Goal: Task Accomplishment & Management: Manage account settings

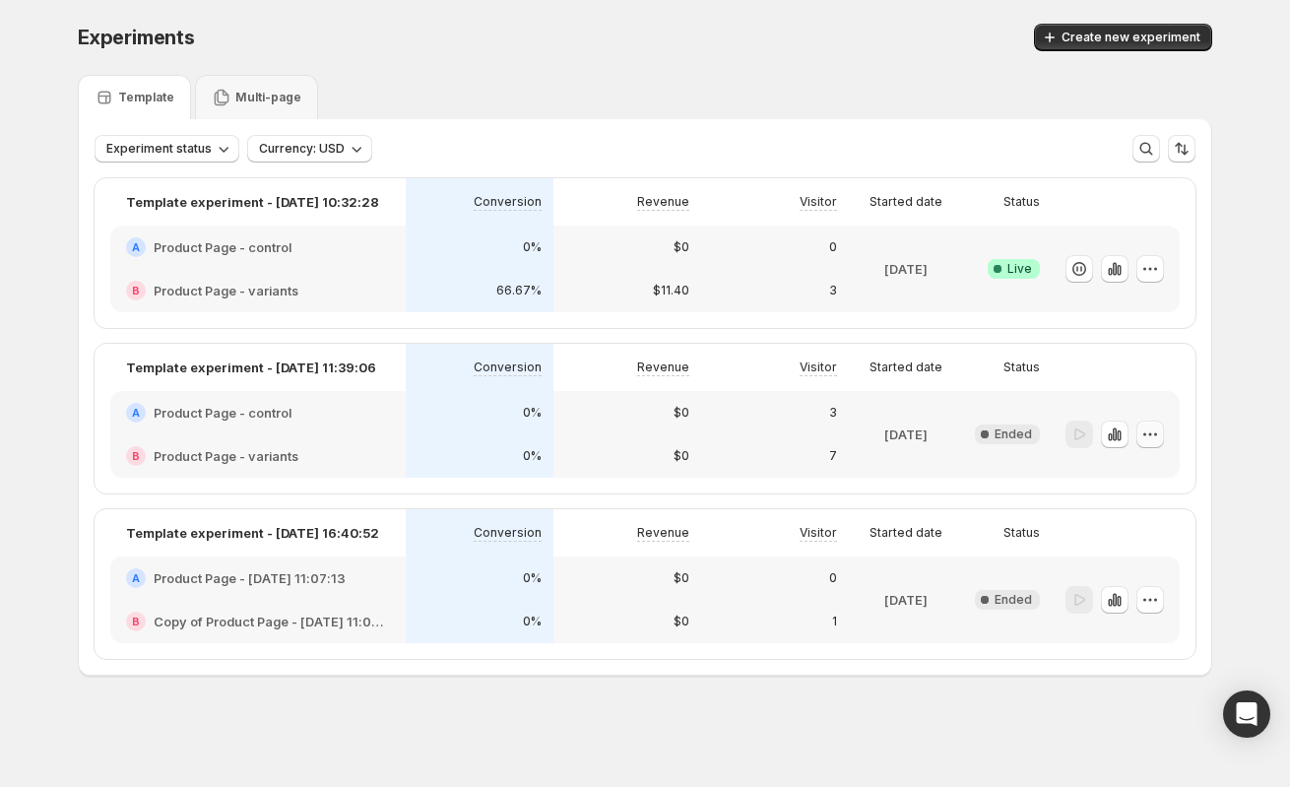
click at [1155, 434] on icon "button" at bounding box center [1150, 434] width 20 height 20
click at [1127, 474] on span "Edit" at bounding box center [1127, 475] width 22 height 16
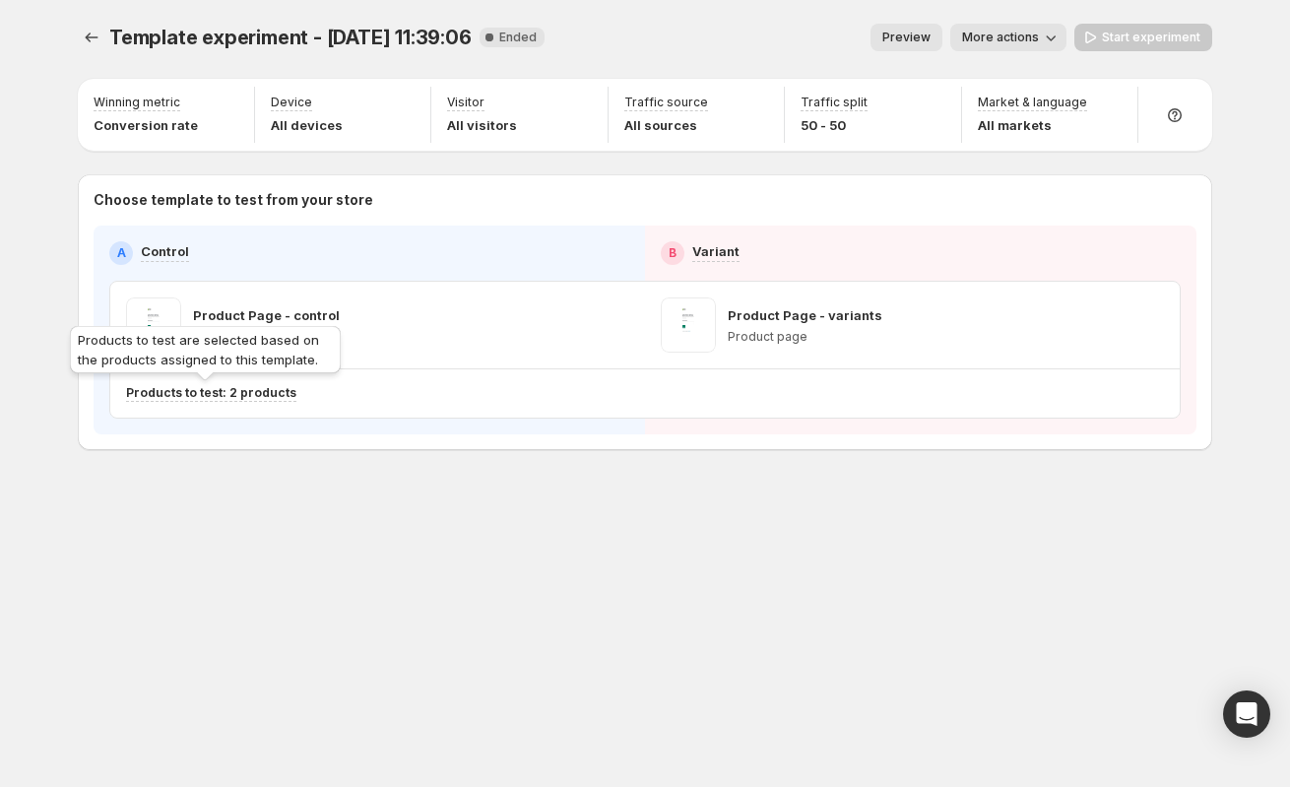
click at [226, 394] on p "Products to test: 2 products" at bounding box center [211, 393] width 170 height 16
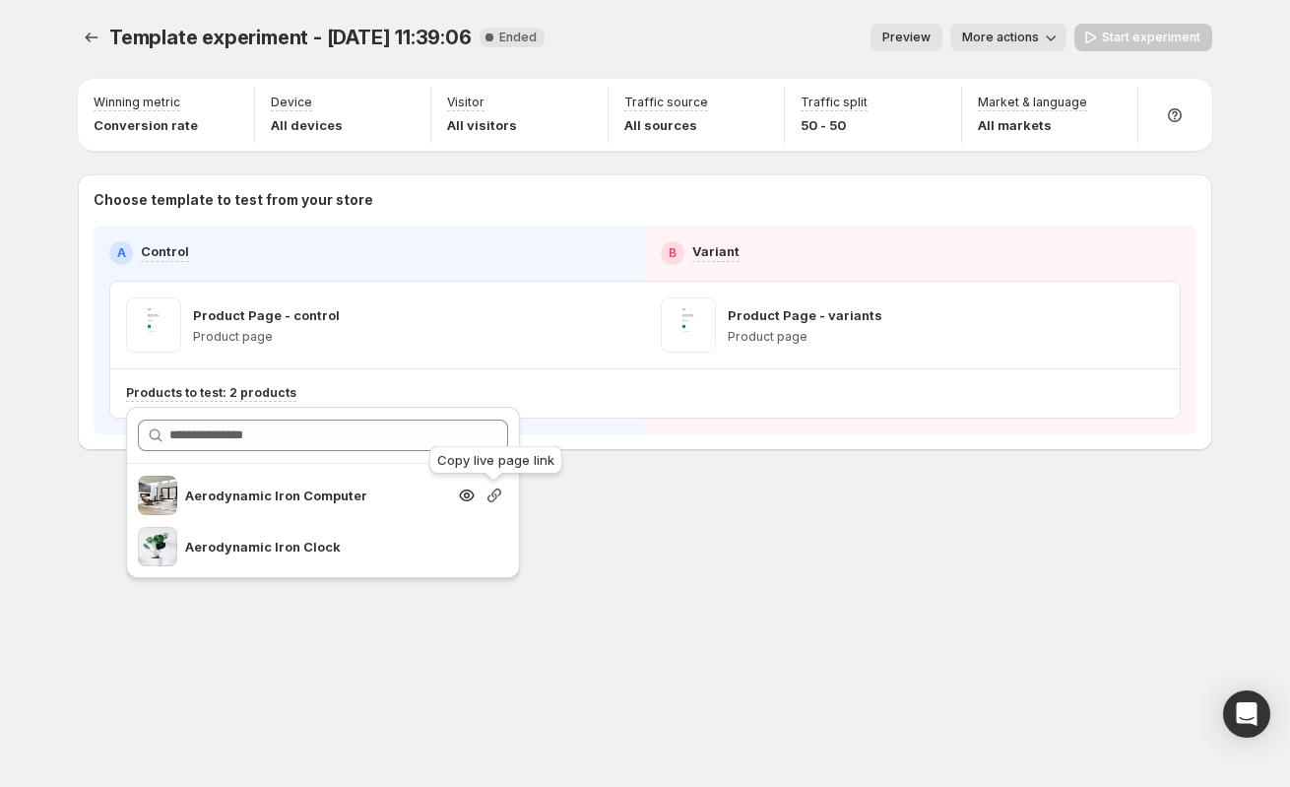
click at [493, 494] on icon "button" at bounding box center [494, 495] width 20 height 20
click at [254, 497] on p "Aerodynamic Iron Computer" at bounding box center [315, 495] width 260 height 20
click at [493, 493] on icon "button" at bounding box center [494, 495] width 20 height 20
click at [267, 548] on p "Aerodynamic Iron Clock" at bounding box center [315, 547] width 260 height 20
click at [496, 550] on icon "button" at bounding box center [494, 547] width 20 height 20
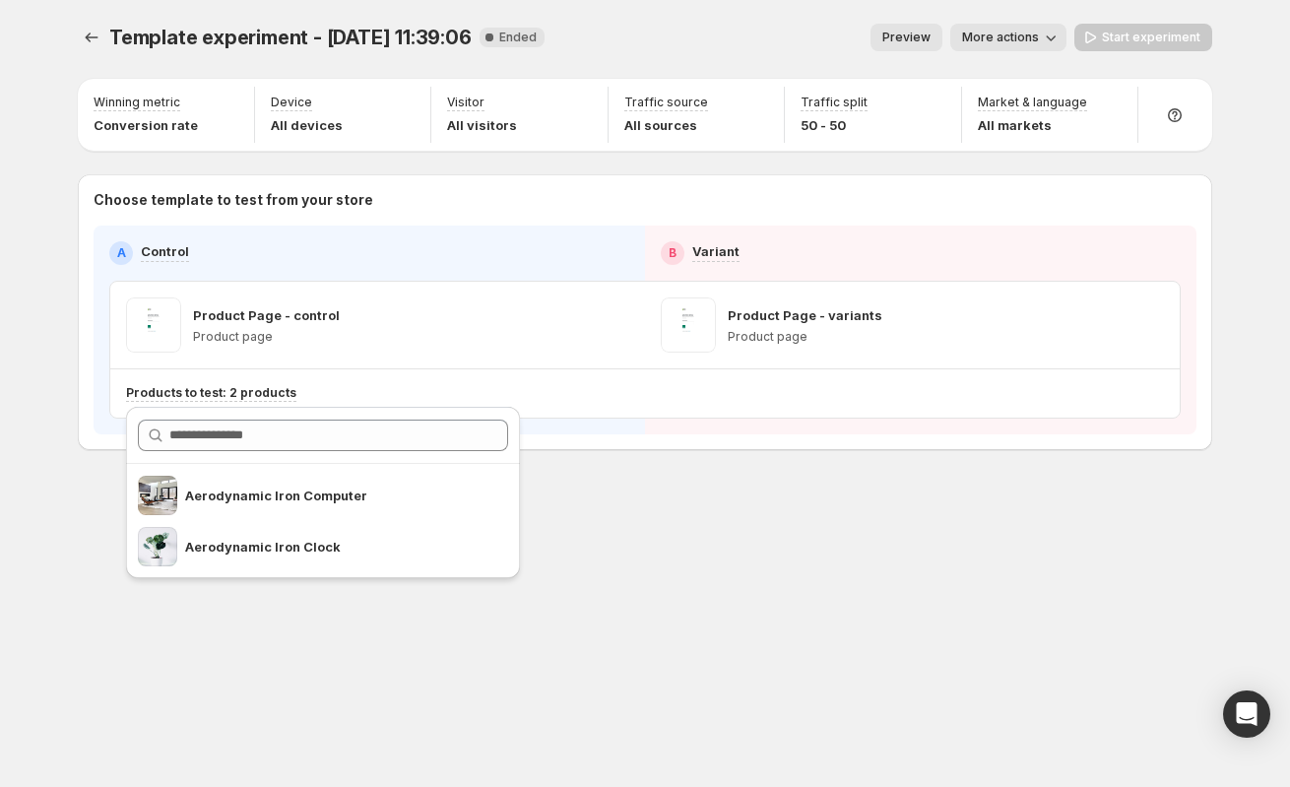
click at [635, 597] on div "Template experiment - Sep 25, 11:39:06. This page is ready Template experiment …" at bounding box center [644, 393] width 1181 height 787
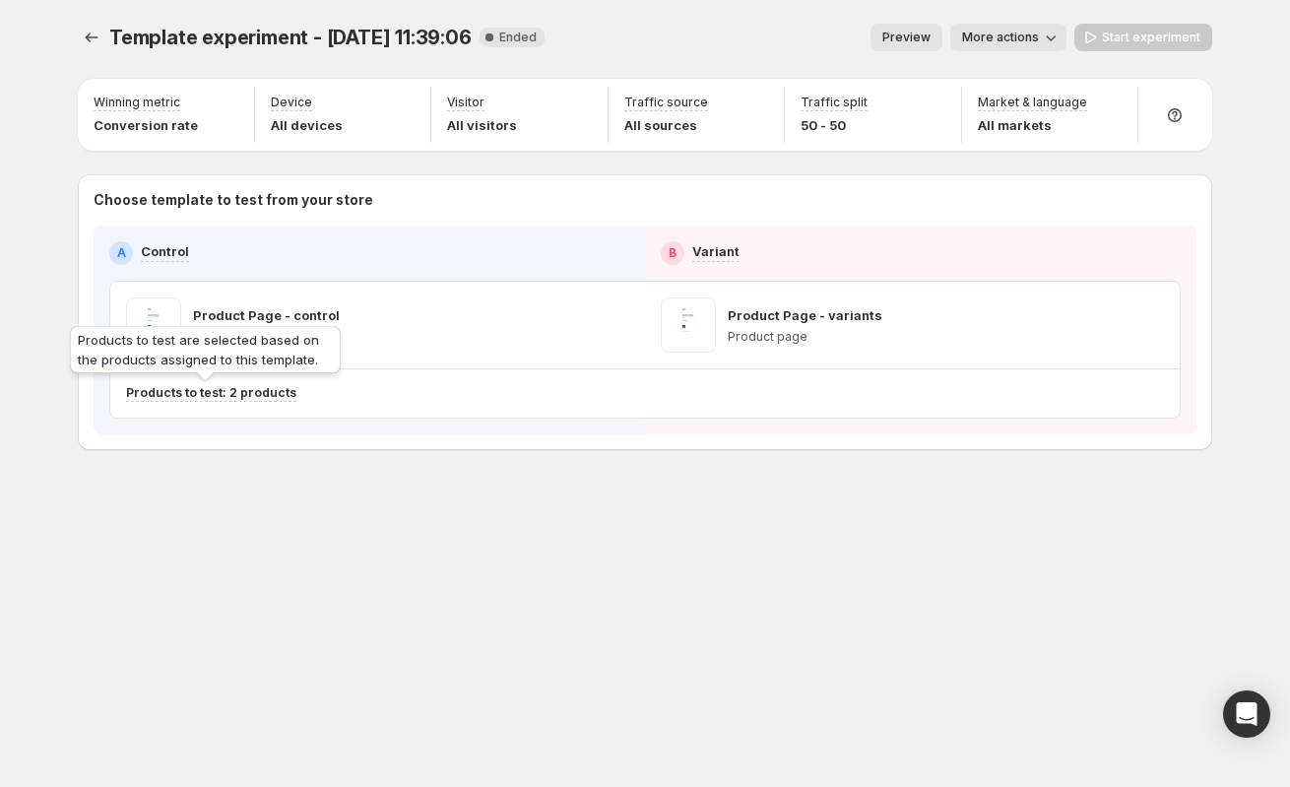
click at [216, 392] on p "Products to test: 2 products" at bounding box center [211, 393] width 170 height 16
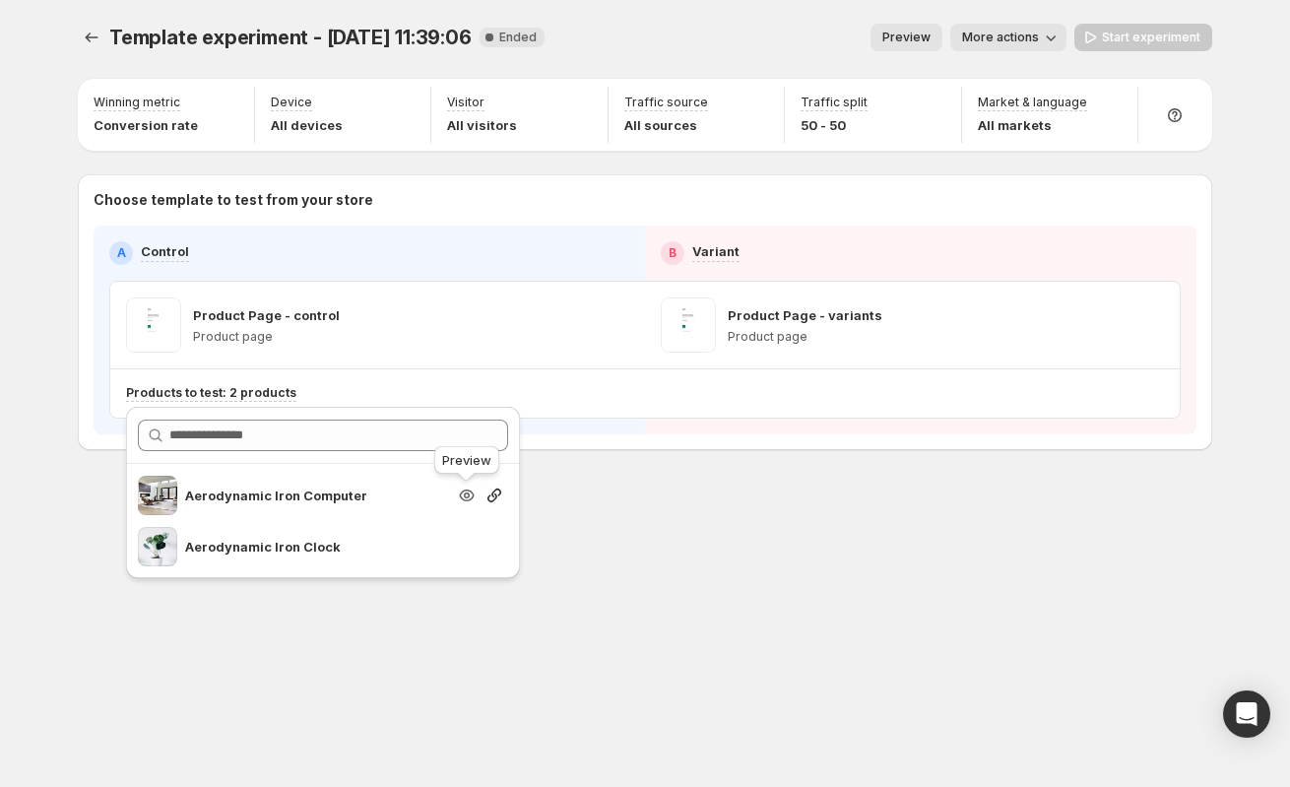
click at [466, 494] on icon "button" at bounding box center [467, 495] width 20 height 20
click at [496, 491] on icon "button" at bounding box center [494, 495] width 20 height 20
click at [493, 553] on icon "button" at bounding box center [494, 547] width 20 height 20
click at [85, 34] on icon "Experiments" at bounding box center [92, 38] width 20 height 20
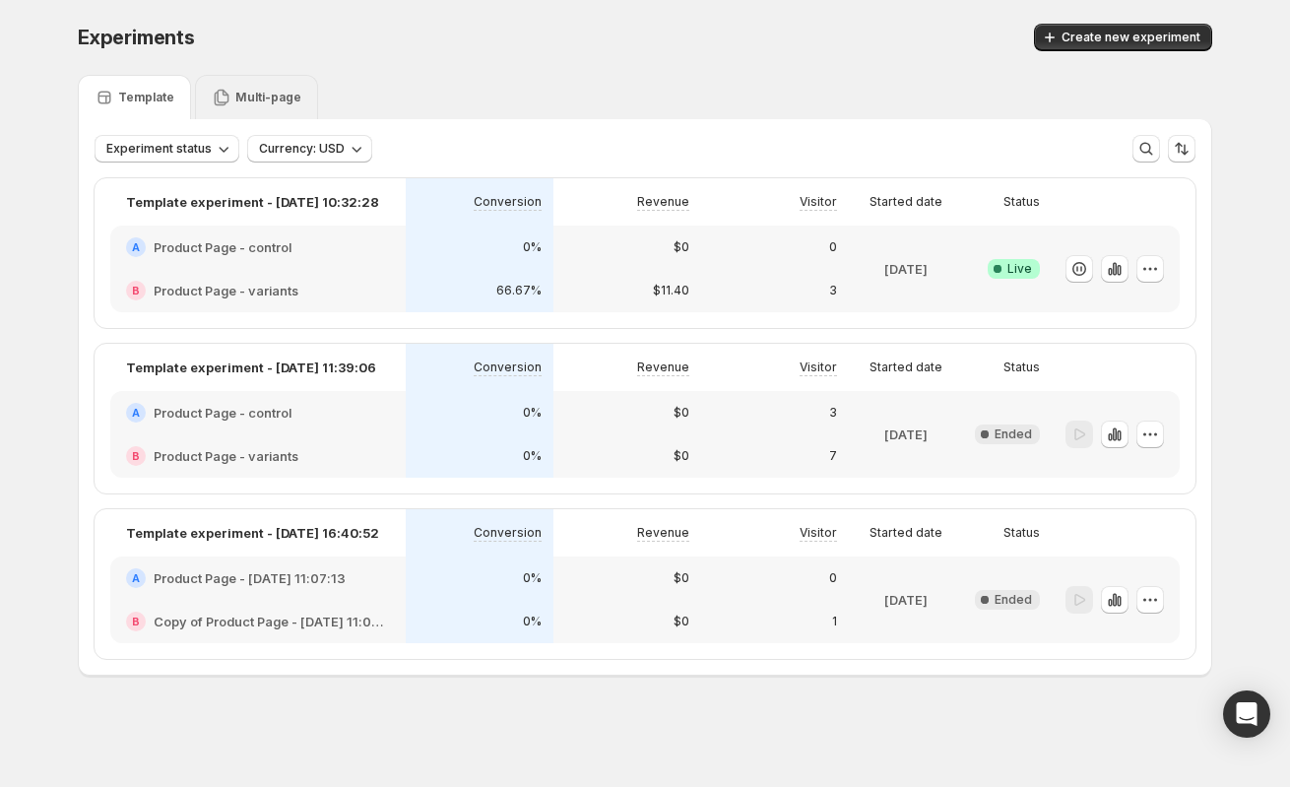
click at [240, 96] on p "Multi-page" at bounding box center [268, 98] width 66 height 16
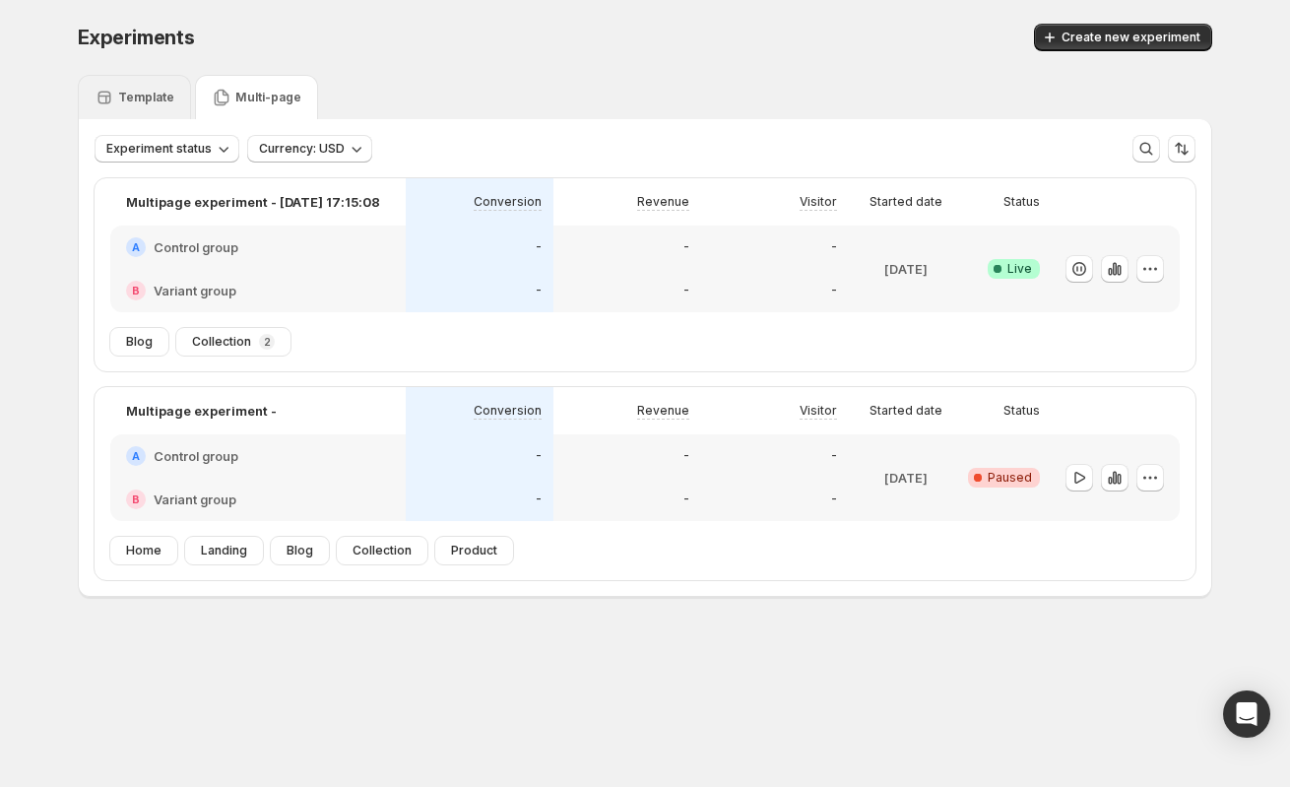
click at [118, 83] on div "Template" at bounding box center [134, 97] width 113 height 44
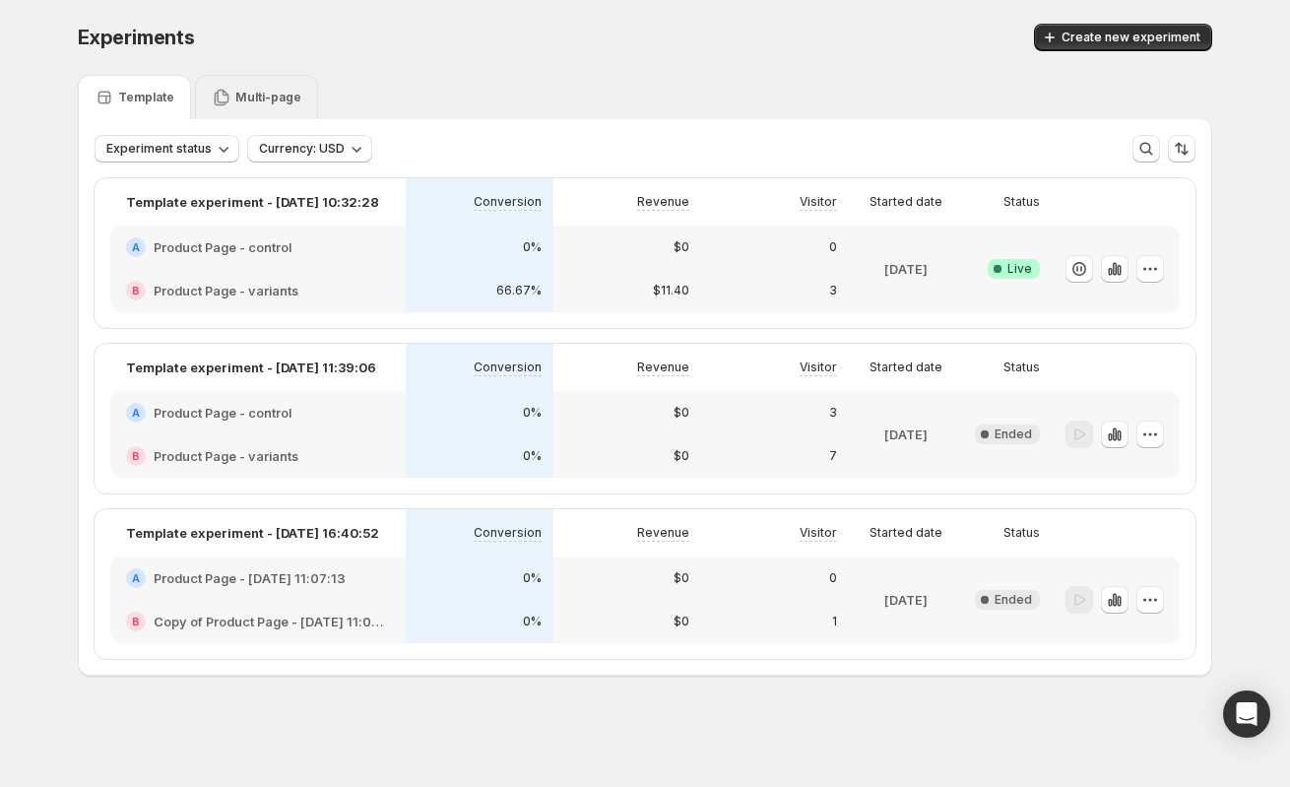
click at [235, 89] on div "Multi-page" at bounding box center [257, 98] width 90 height 20
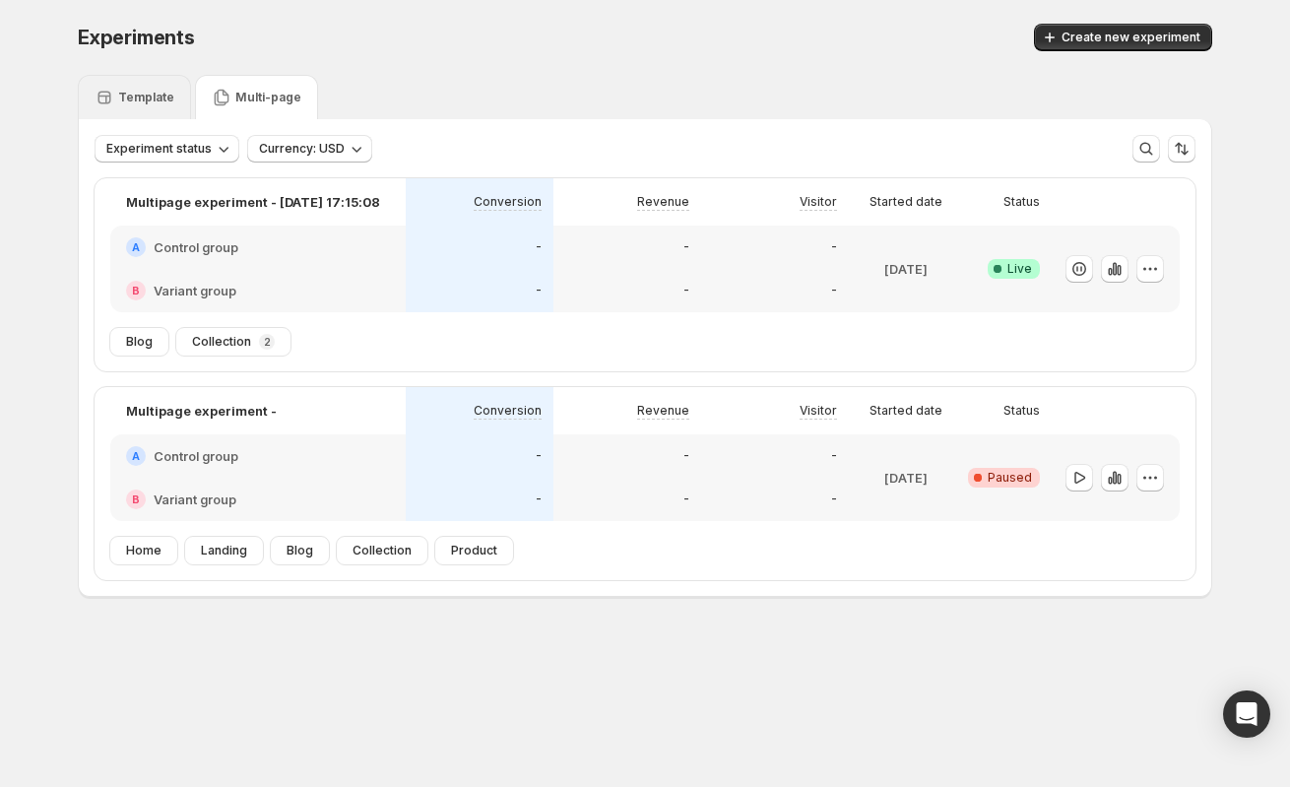
click at [125, 100] on p "Template" at bounding box center [146, 98] width 56 height 16
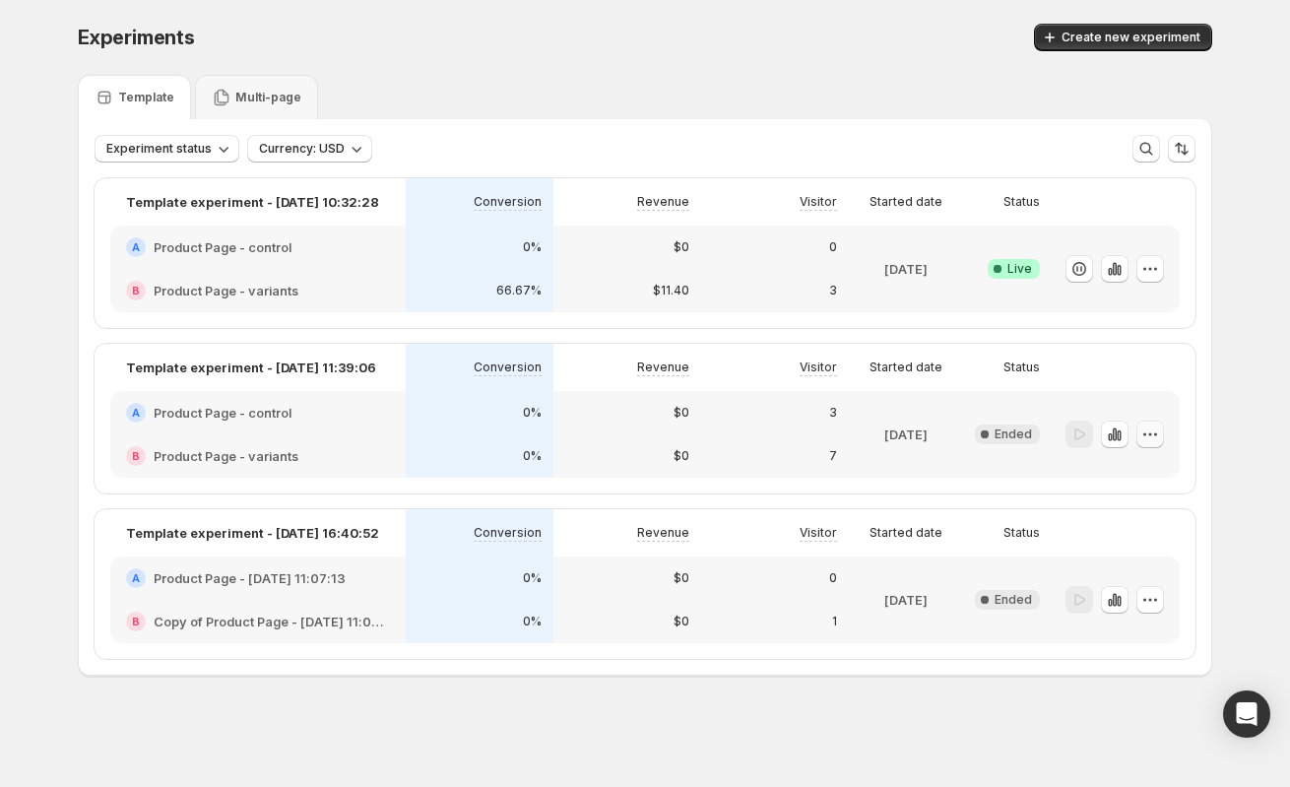
click at [1149, 427] on icon "button" at bounding box center [1150, 434] width 20 height 20
click at [1134, 475] on span "Edit" at bounding box center [1127, 475] width 22 height 16
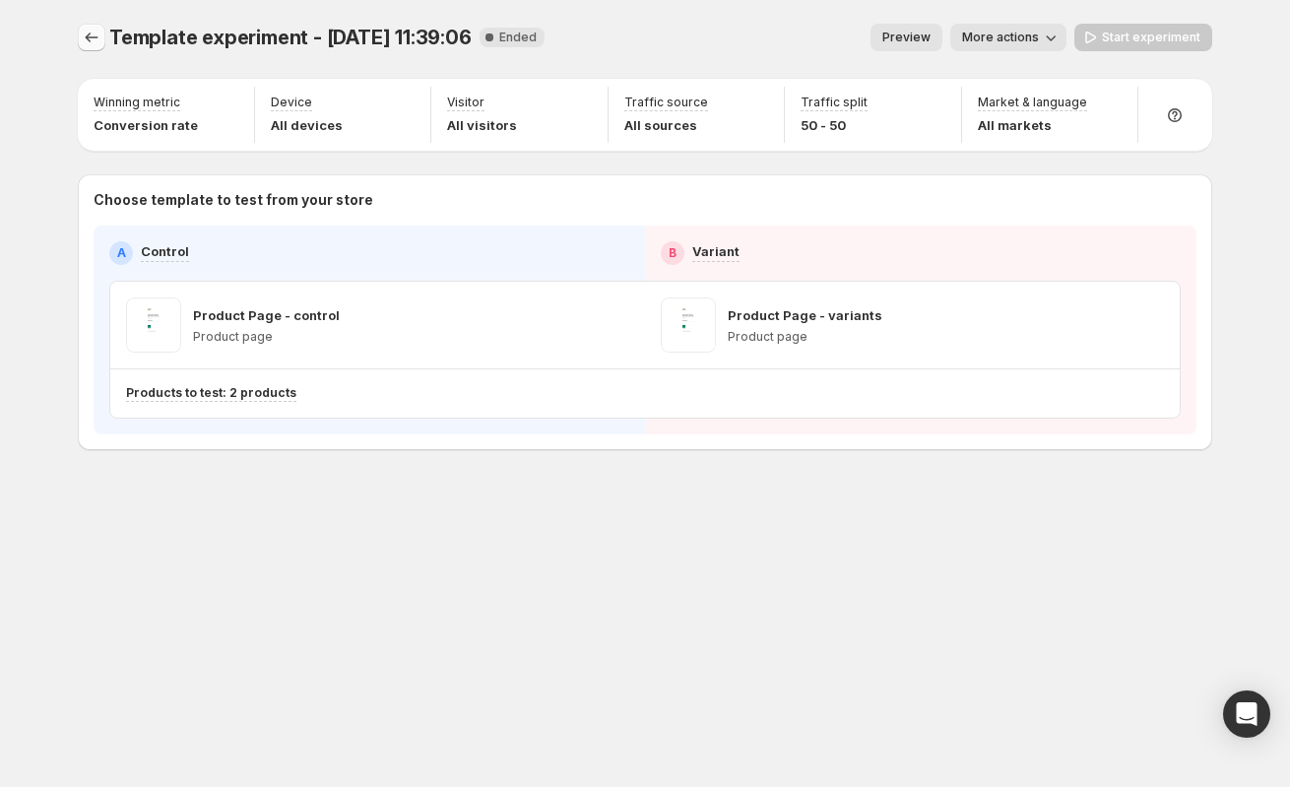
click at [84, 30] on icon "Experiments" at bounding box center [92, 38] width 20 height 20
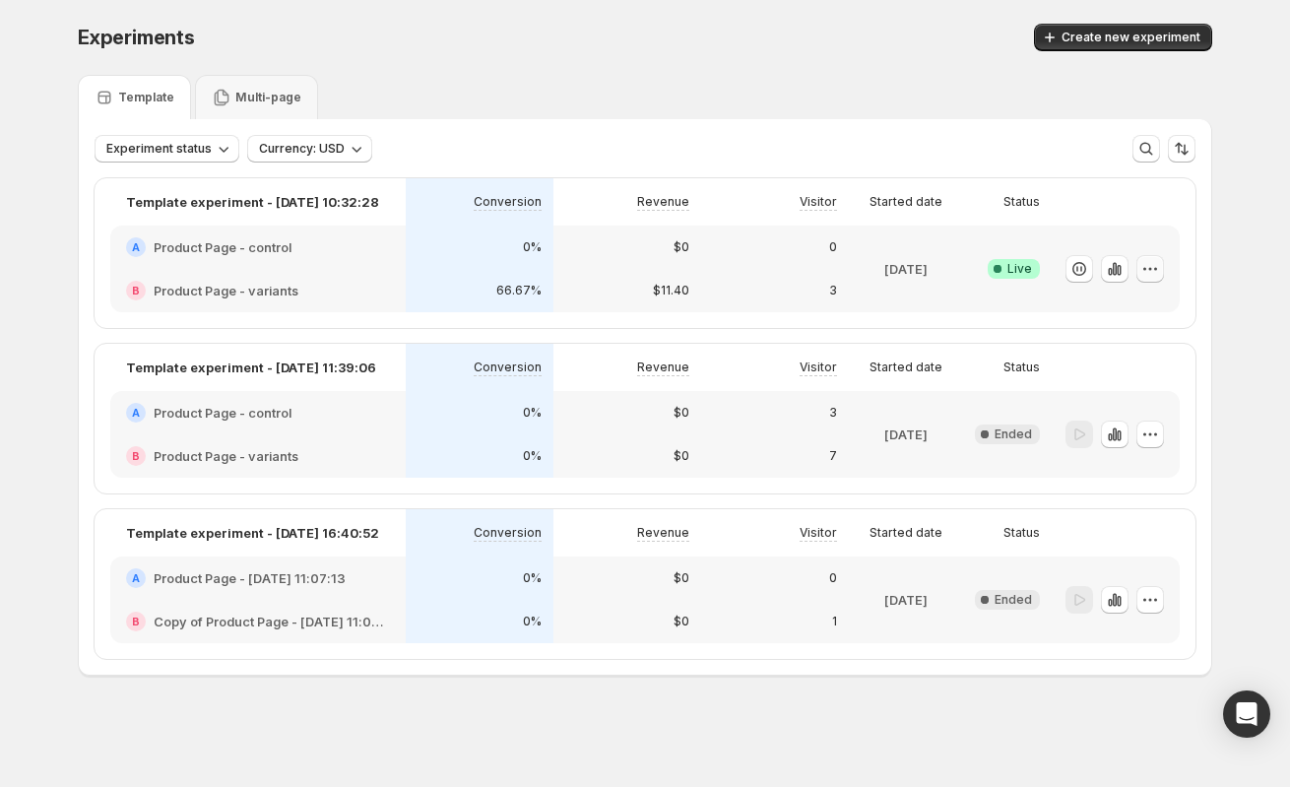
click at [1146, 266] on icon "button" at bounding box center [1150, 269] width 20 height 20
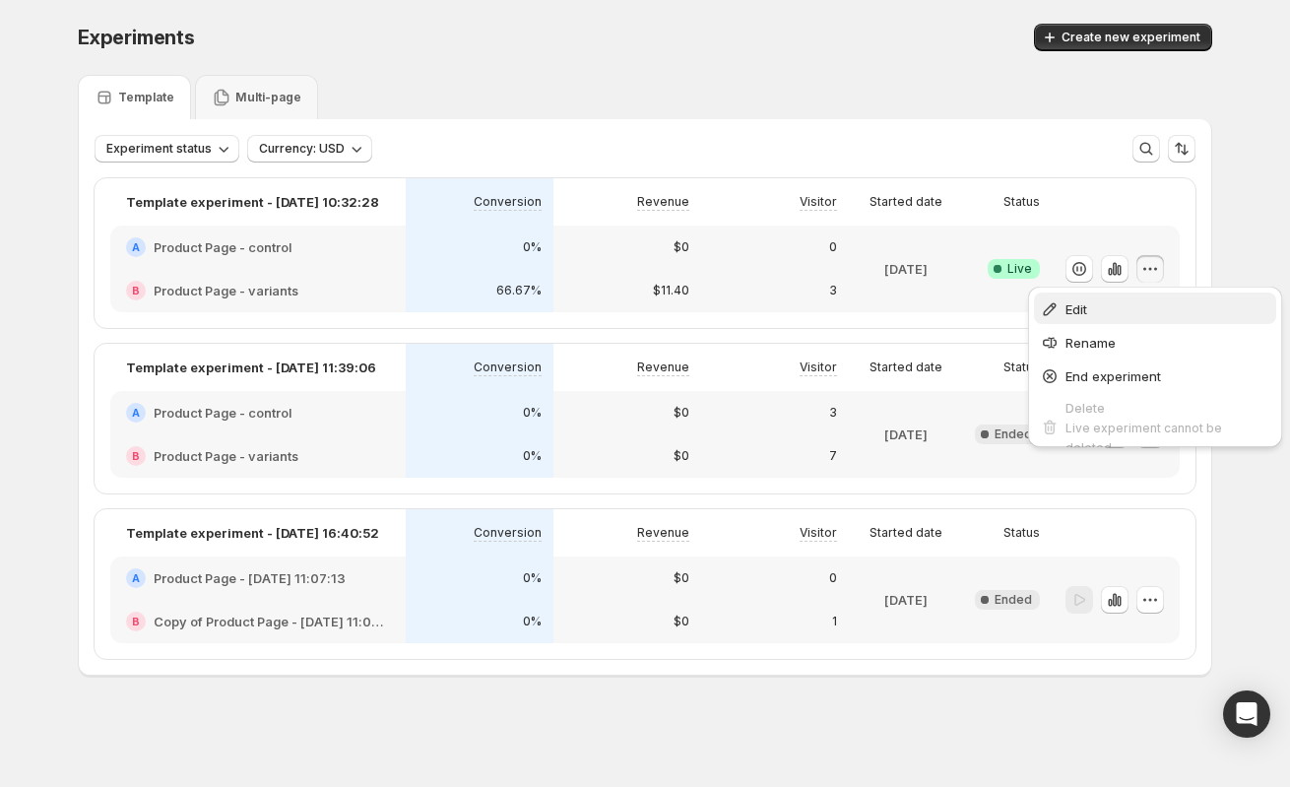
click at [1134, 309] on span "Edit" at bounding box center [1167, 309] width 205 height 20
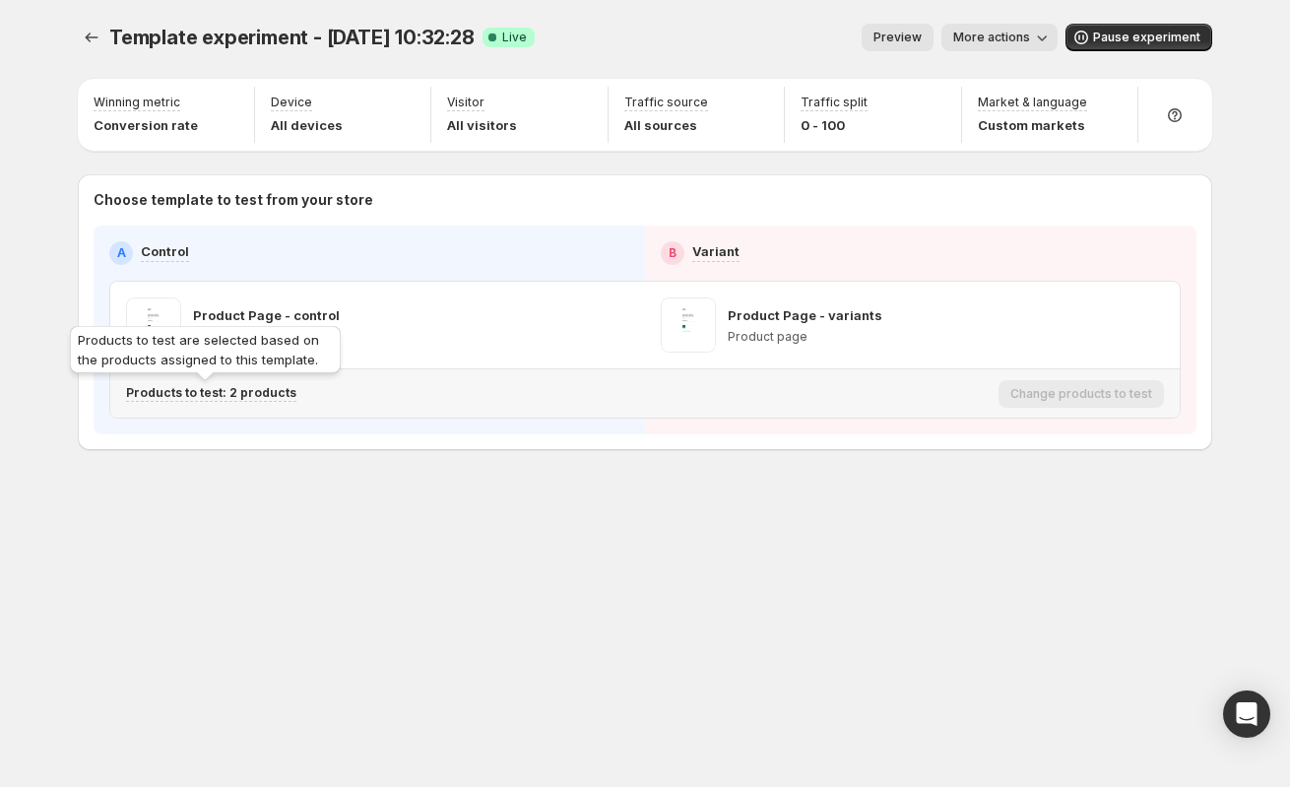
click at [215, 390] on p "Products to test: 2 products" at bounding box center [211, 393] width 170 height 16
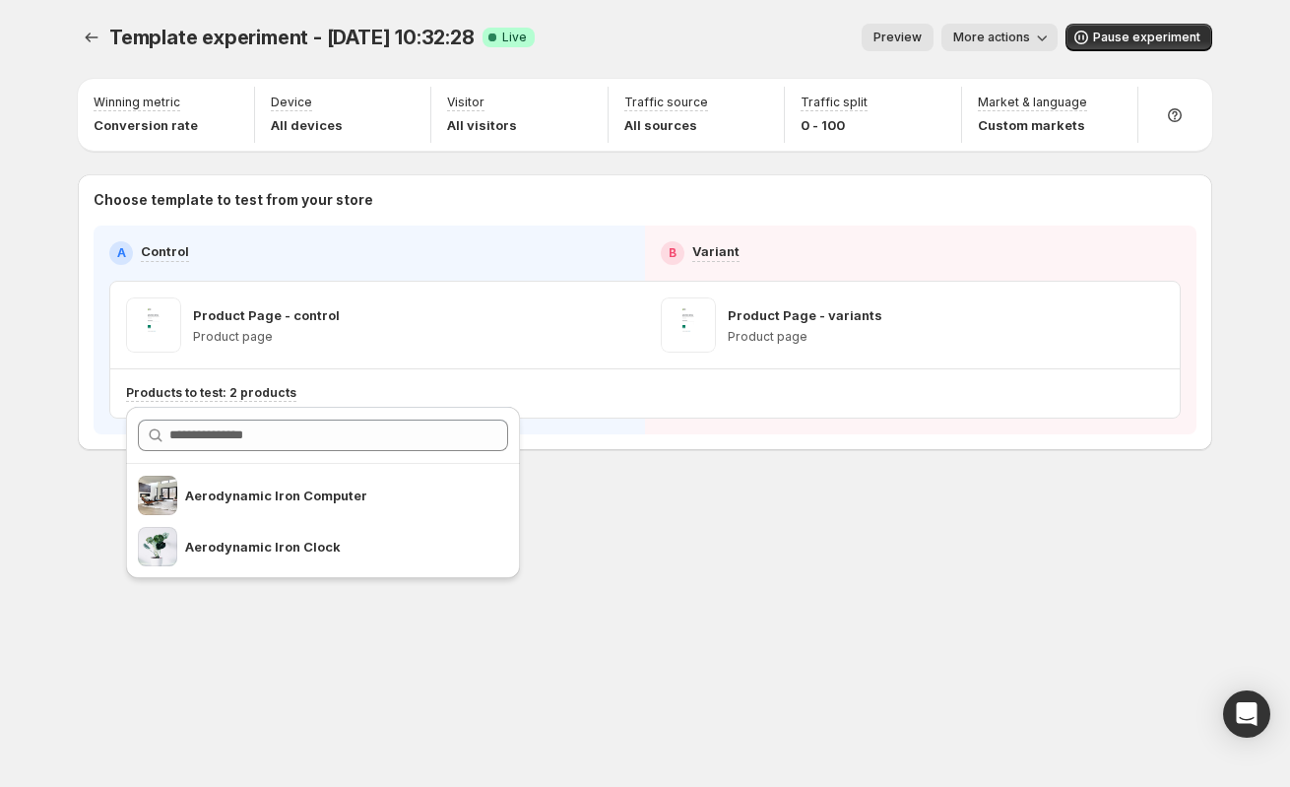
click at [996, 462] on div "Template experiment - Oct 2, 10:32:28. This page is ready Template experiment -…" at bounding box center [644, 278] width 1181 height 556
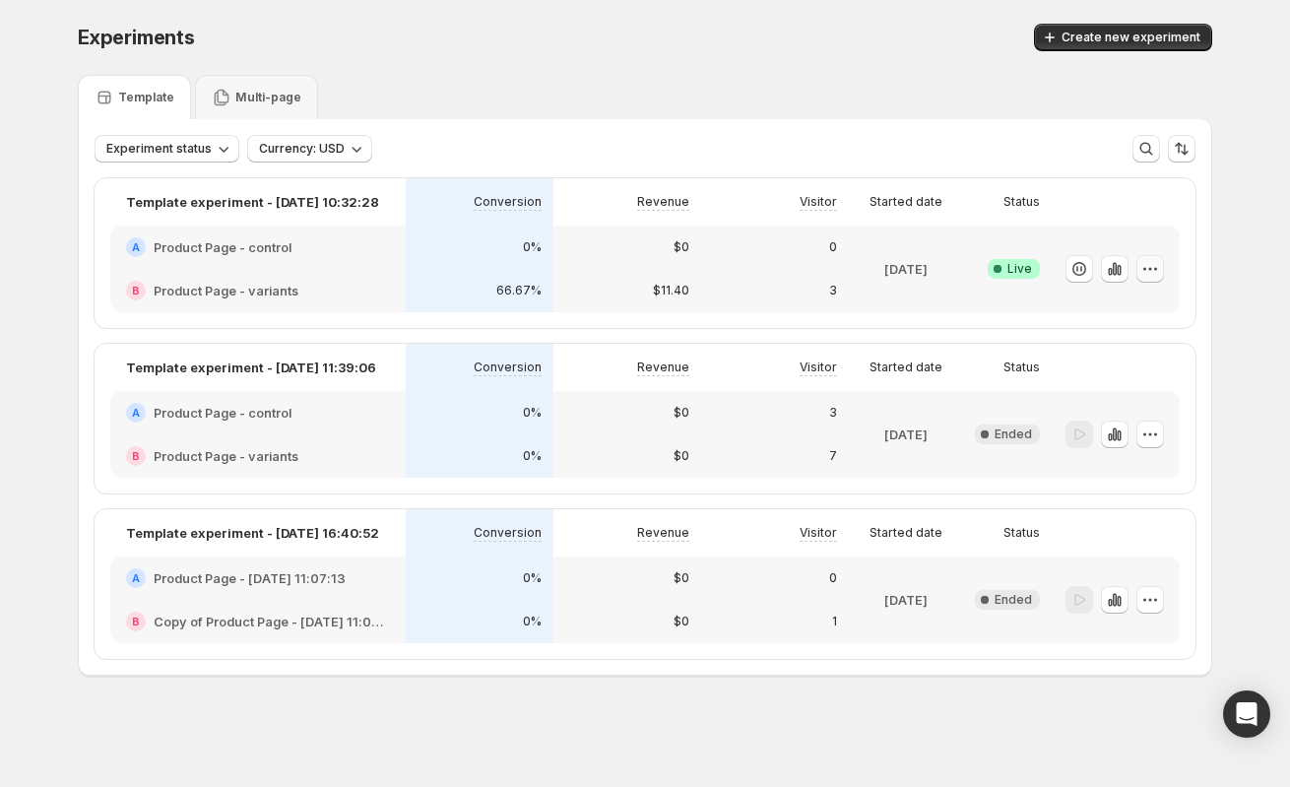
click at [1158, 268] on icon "button" at bounding box center [1150, 269] width 20 height 20
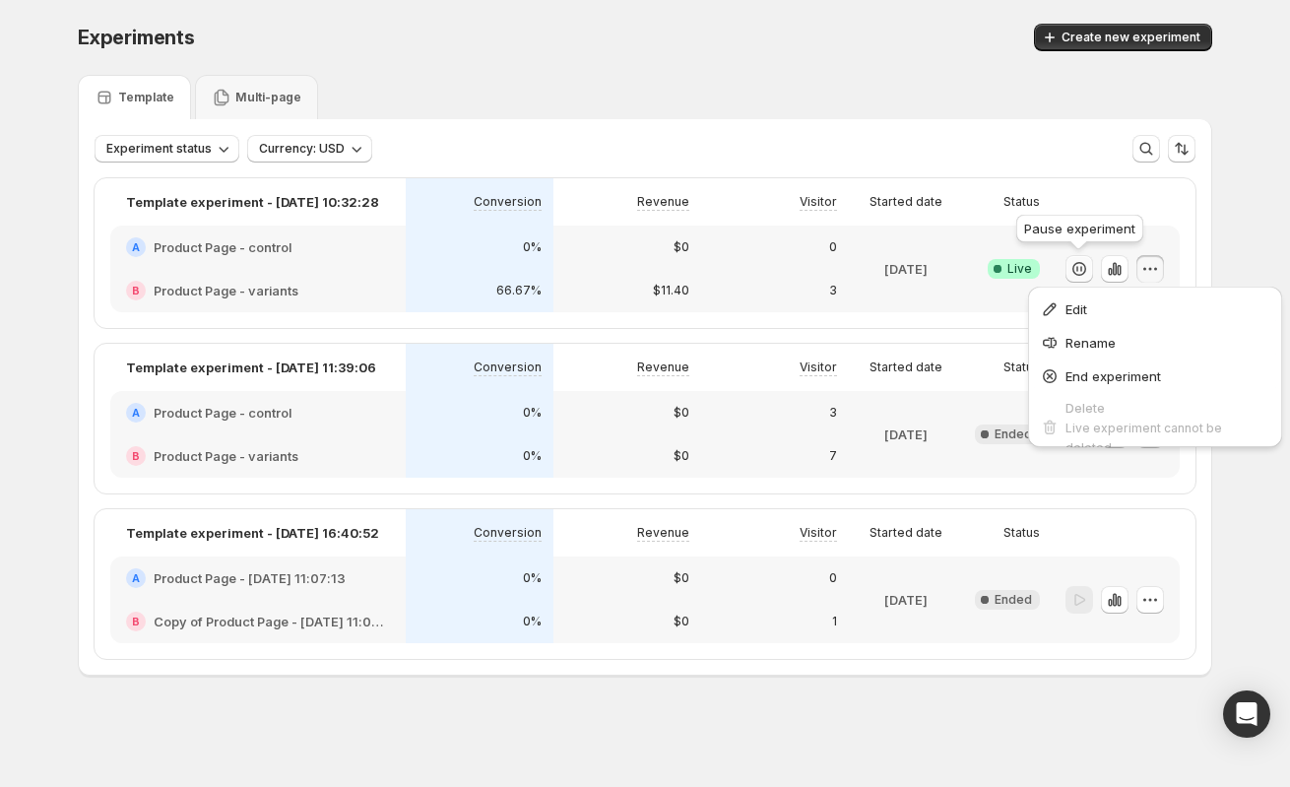
click at [1076, 267] on icon "button" at bounding box center [1077, 269] width 2 height 6
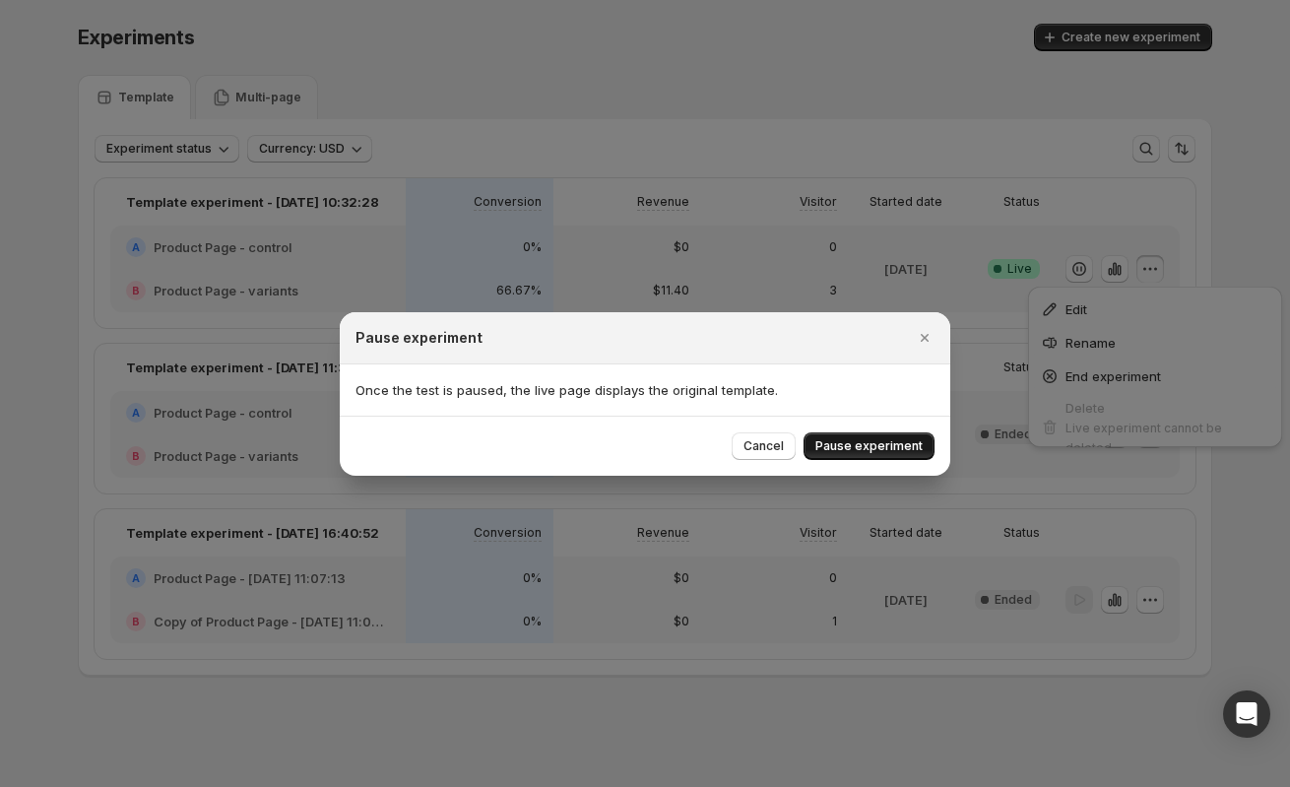
click at [886, 443] on span "Pause experiment" at bounding box center [868, 446] width 107 height 16
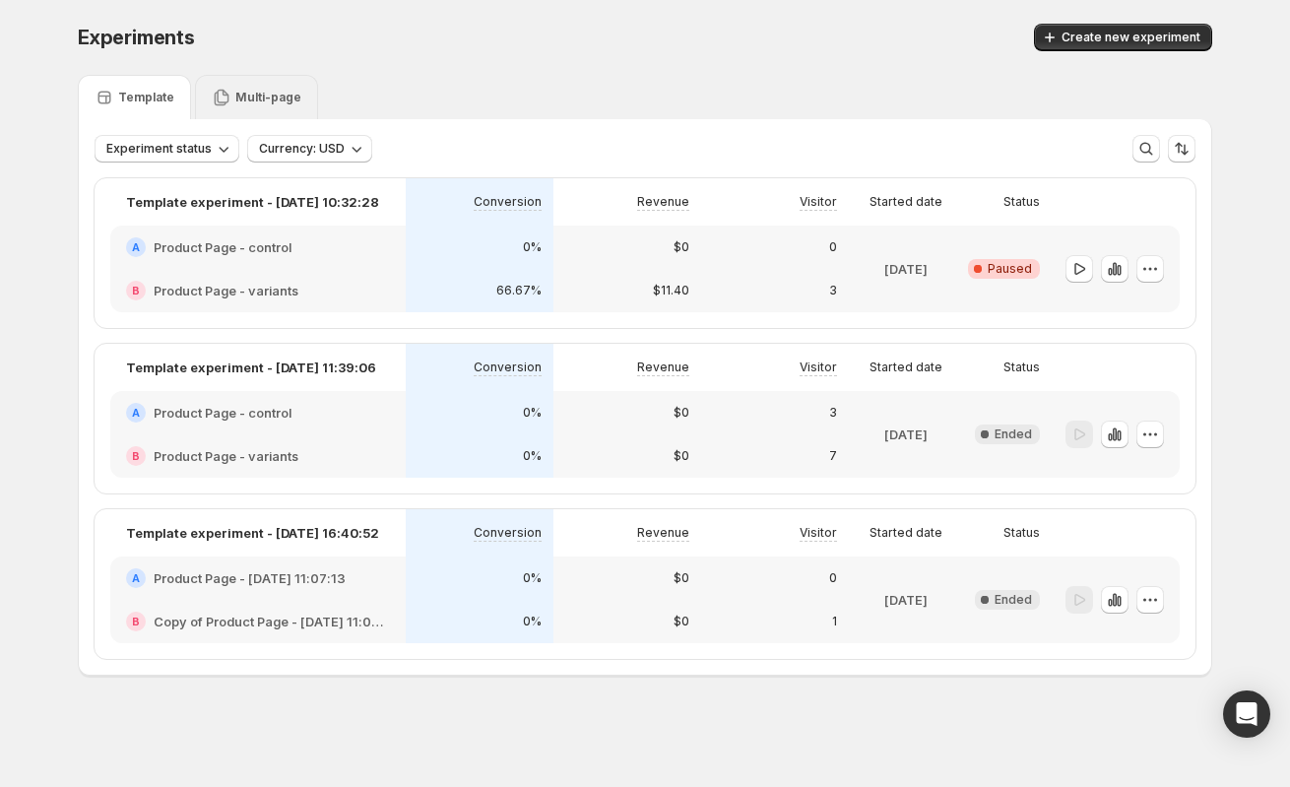
click at [266, 95] on p "Multi-page" at bounding box center [268, 98] width 66 height 16
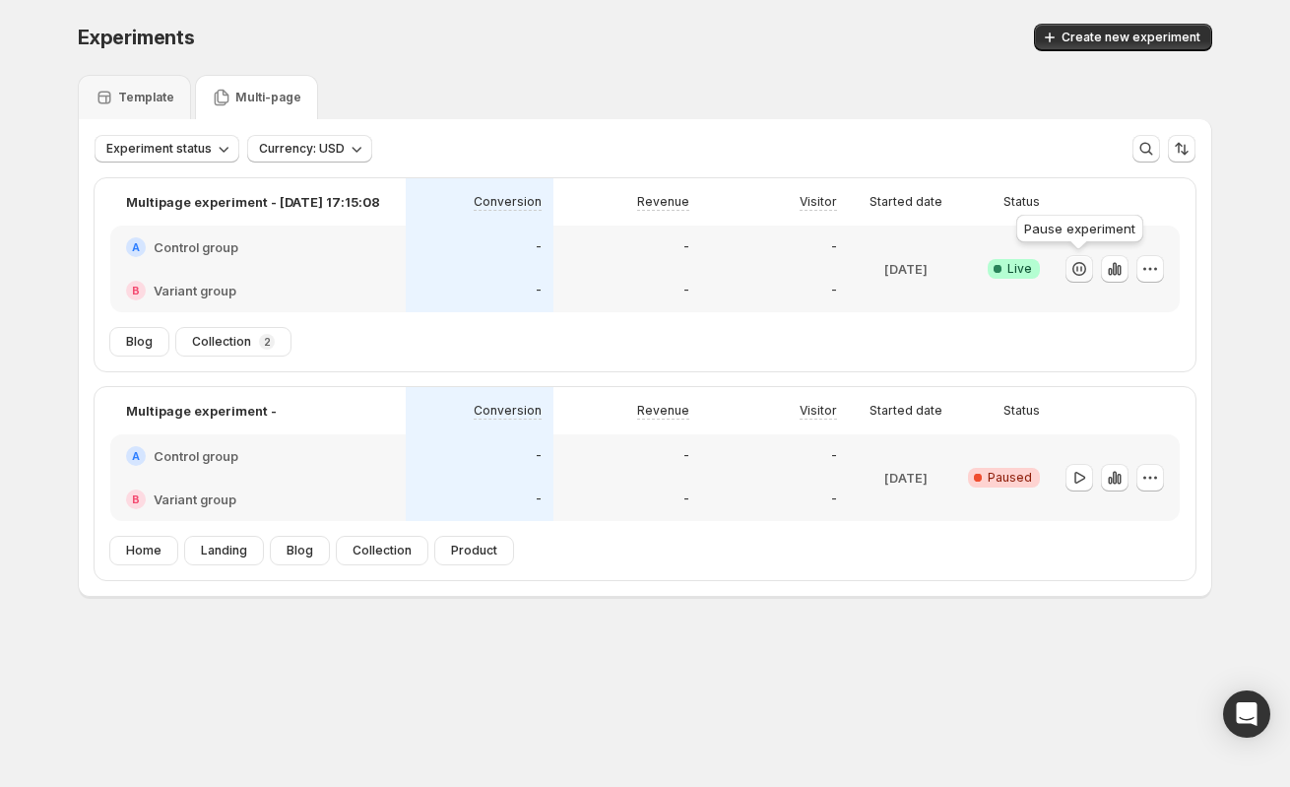
click at [1080, 267] on icon "button" at bounding box center [1081, 269] width 2 height 6
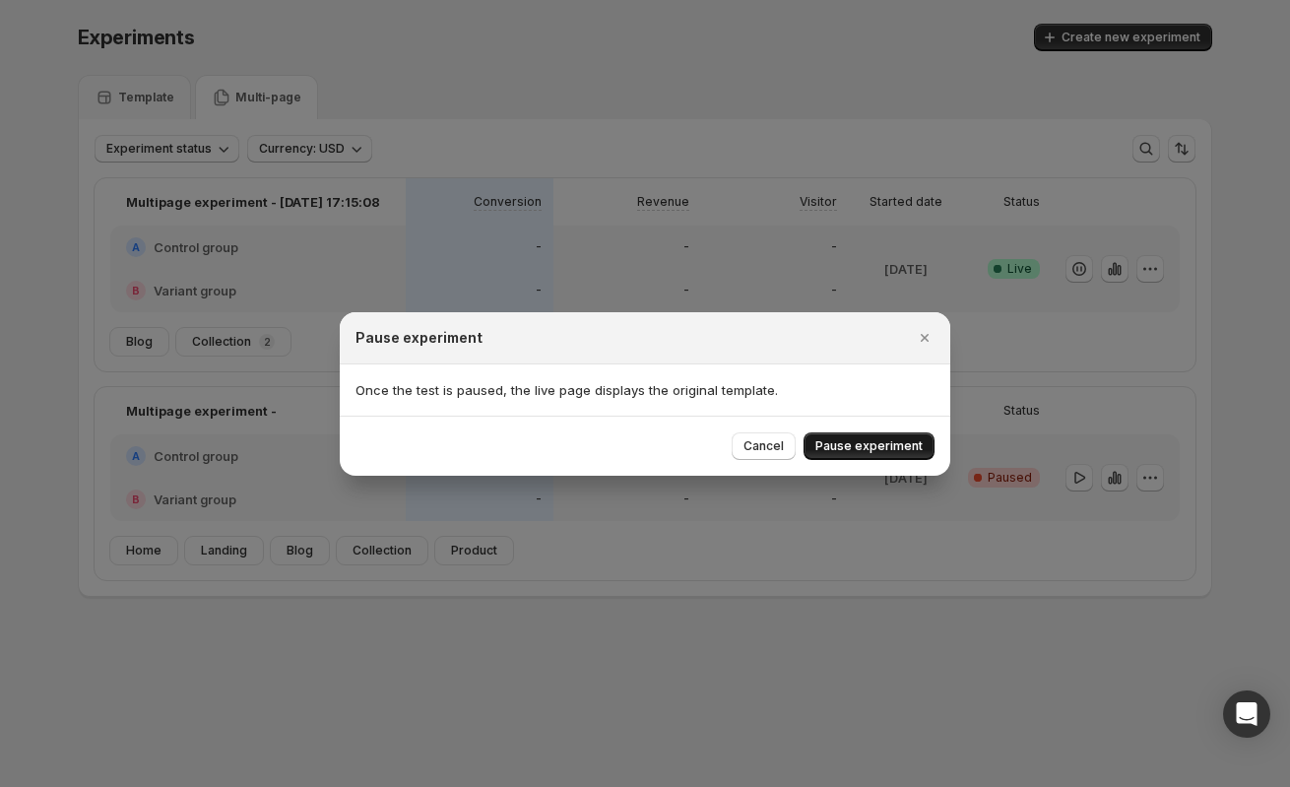
click at [858, 443] on span "Pause experiment" at bounding box center [868, 446] width 107 height 16
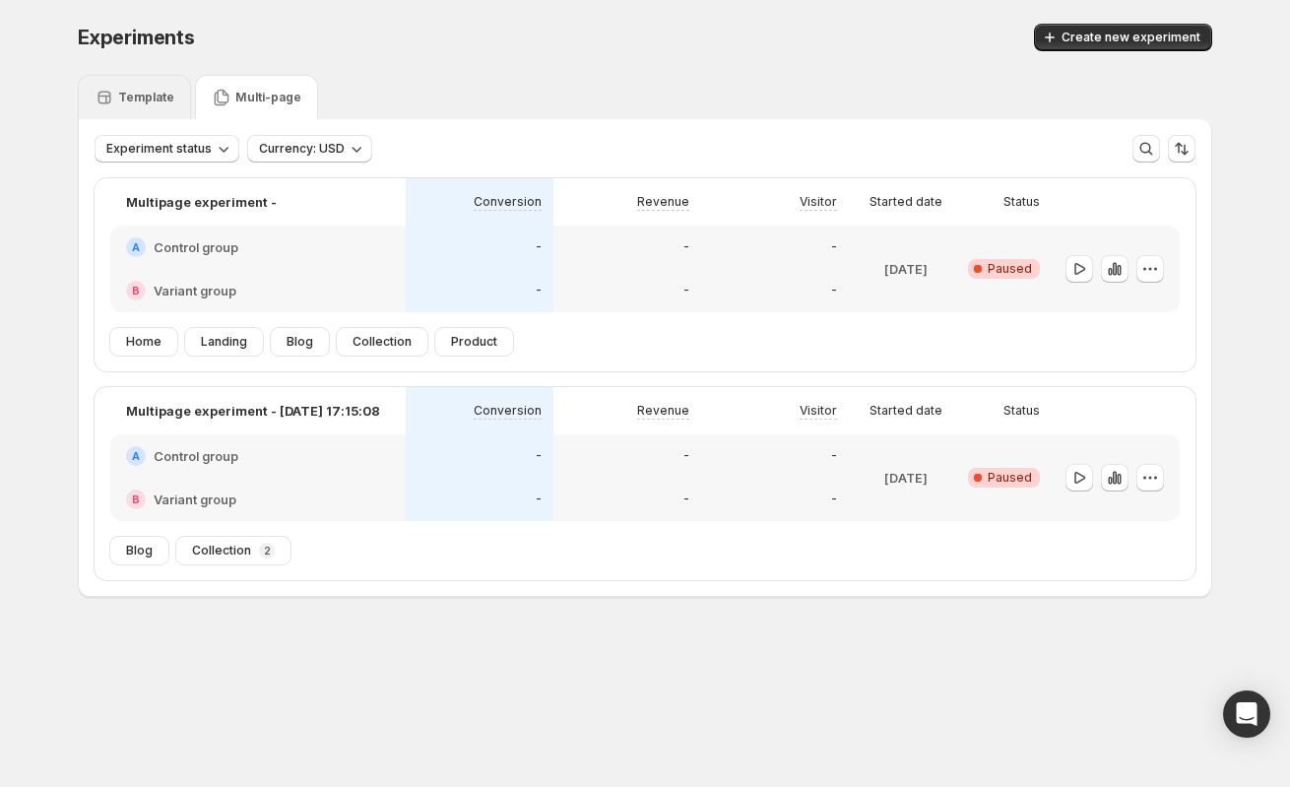
click at [145, 96] on p "Template" at bounding box center [146, 98] width 56 height 16
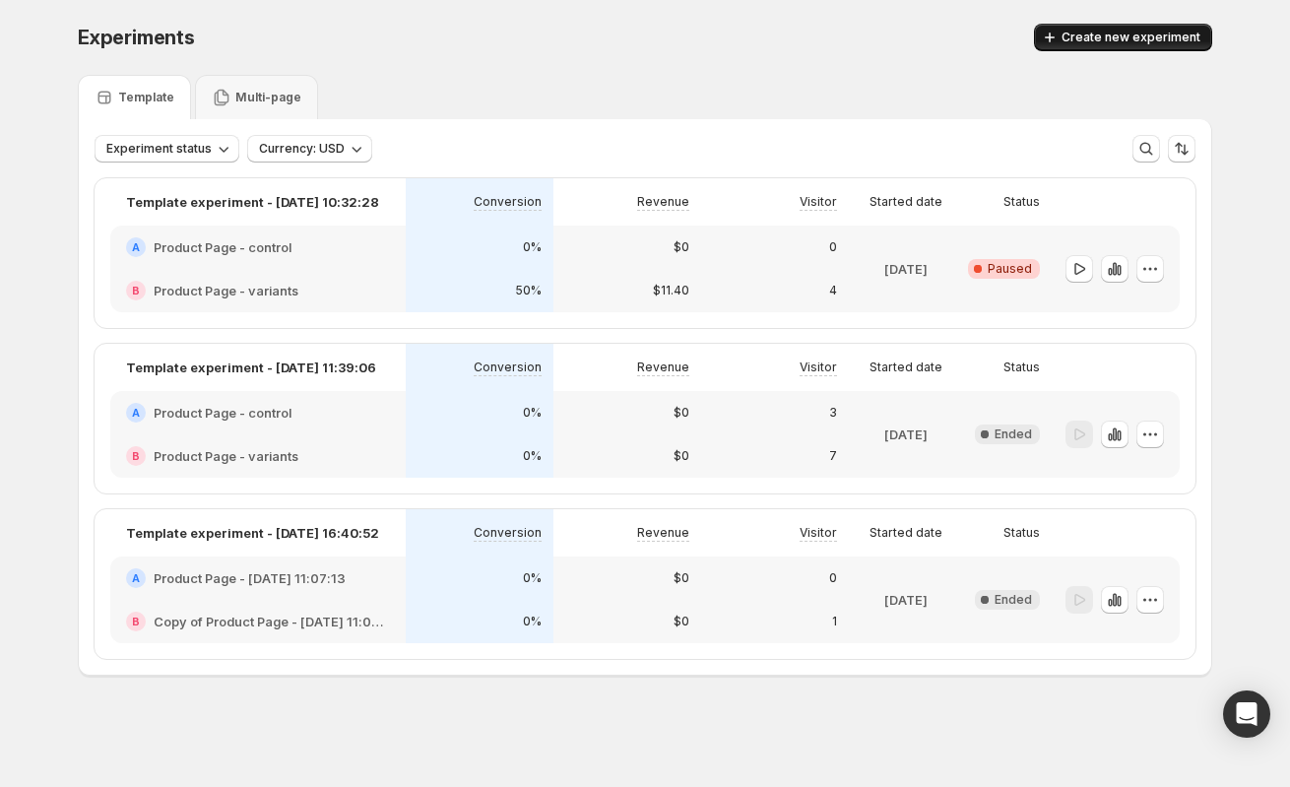
click at [1118, 38] on span "Create new experiment" at bounding box center [1130, 38] width 139 height 16
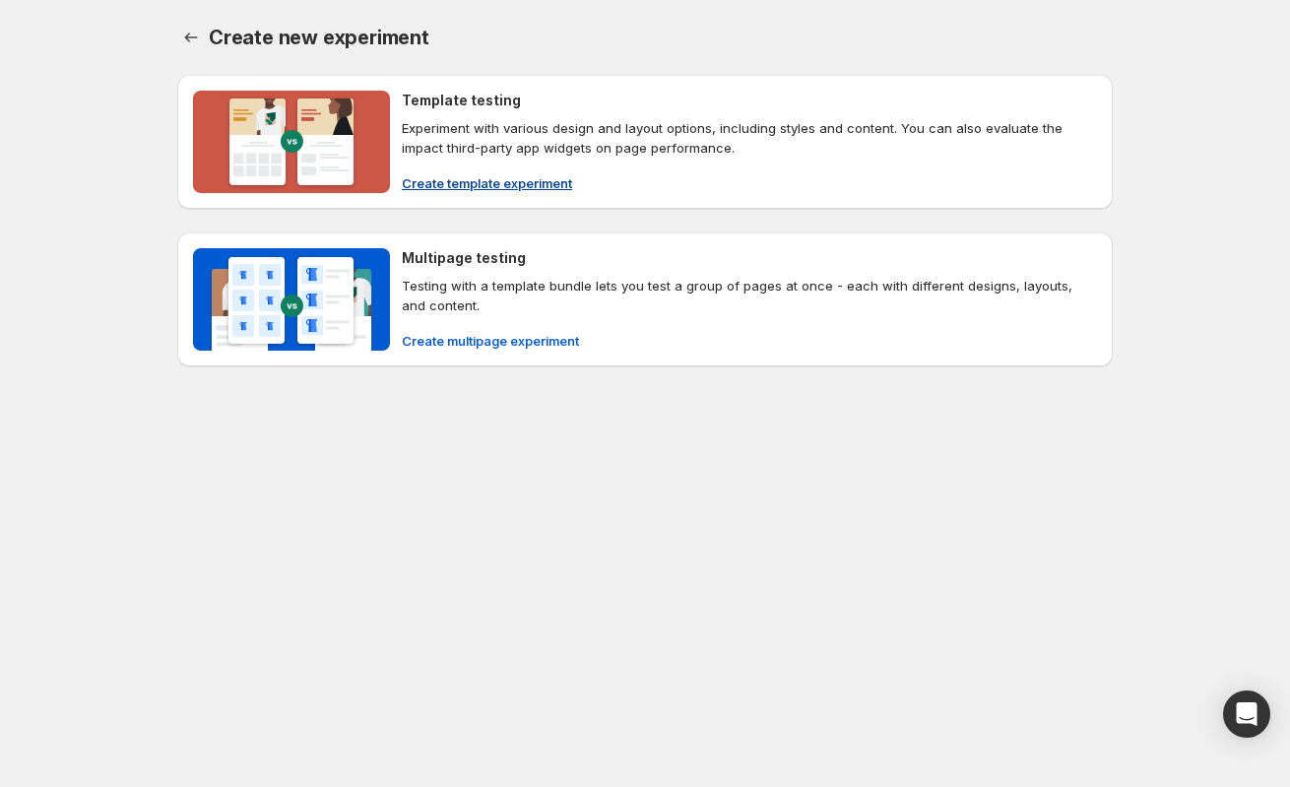
click at [274, 127] on img at bounding box center [291, 142] width 197 height 102
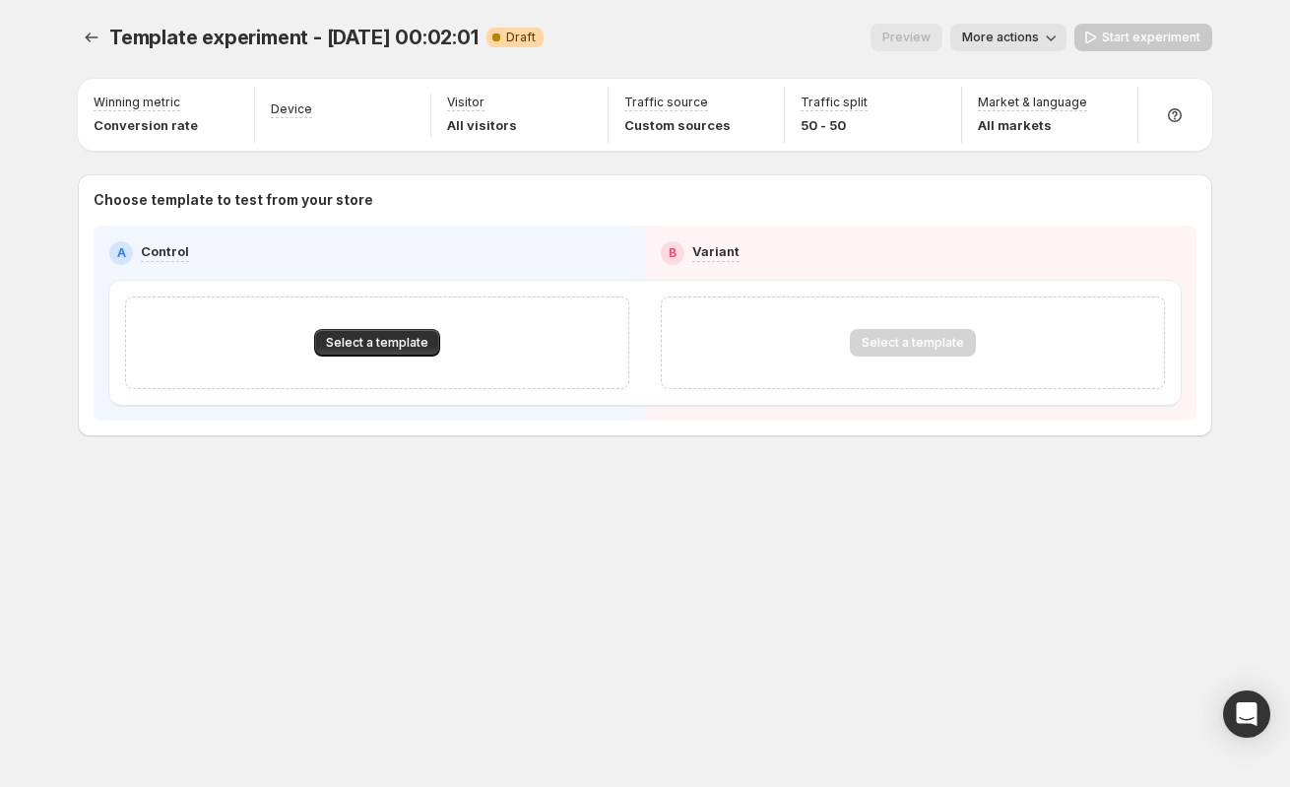
click at [358, 324] on div "Select a template" at bounding box center [377, 342] width 504 height 93
click at [371, 342] on span "Select a template" at bounding box center [377, 343] width 102 height 16
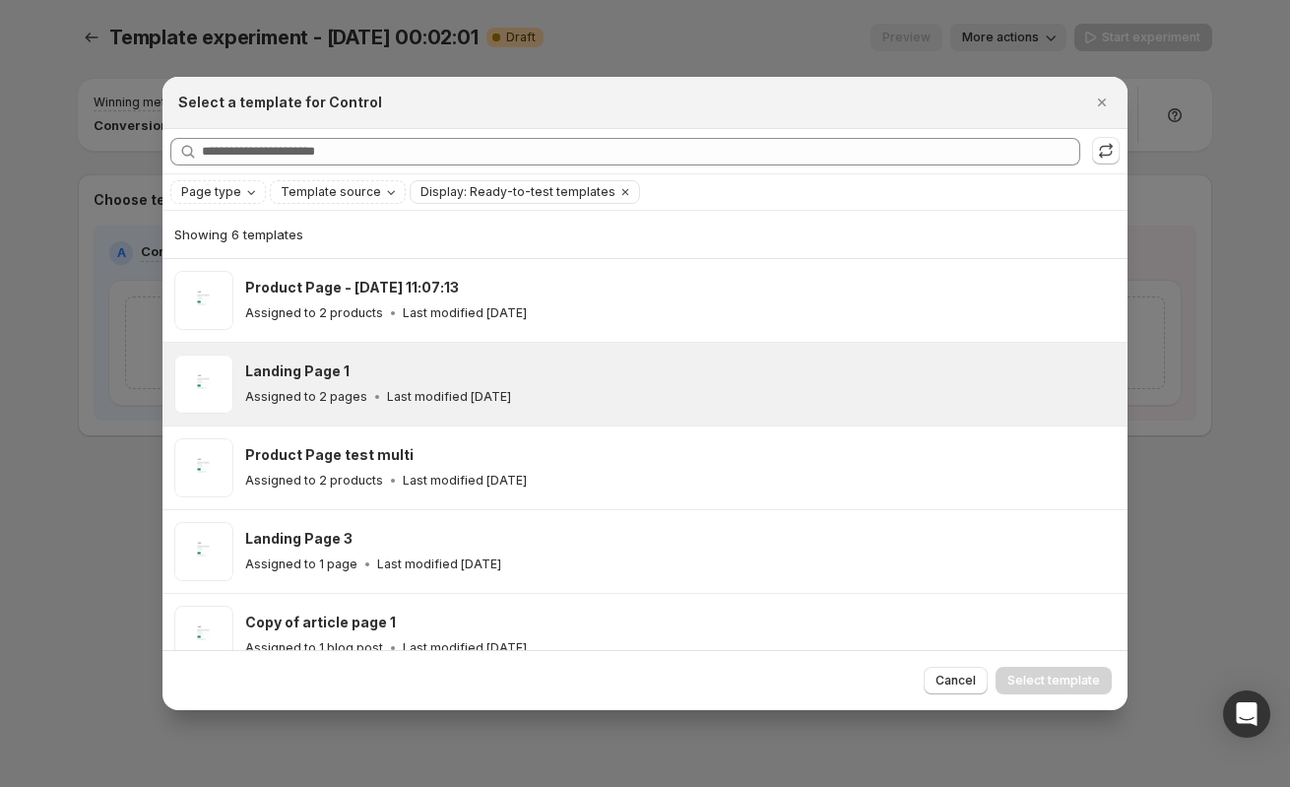
click at [215, 384] on span ":rn:" at bounding box center [203, 383] width 59 height 59
click at [1064, 677] on span "Select template" at bounding box center [1053, 680] width 93 height 16
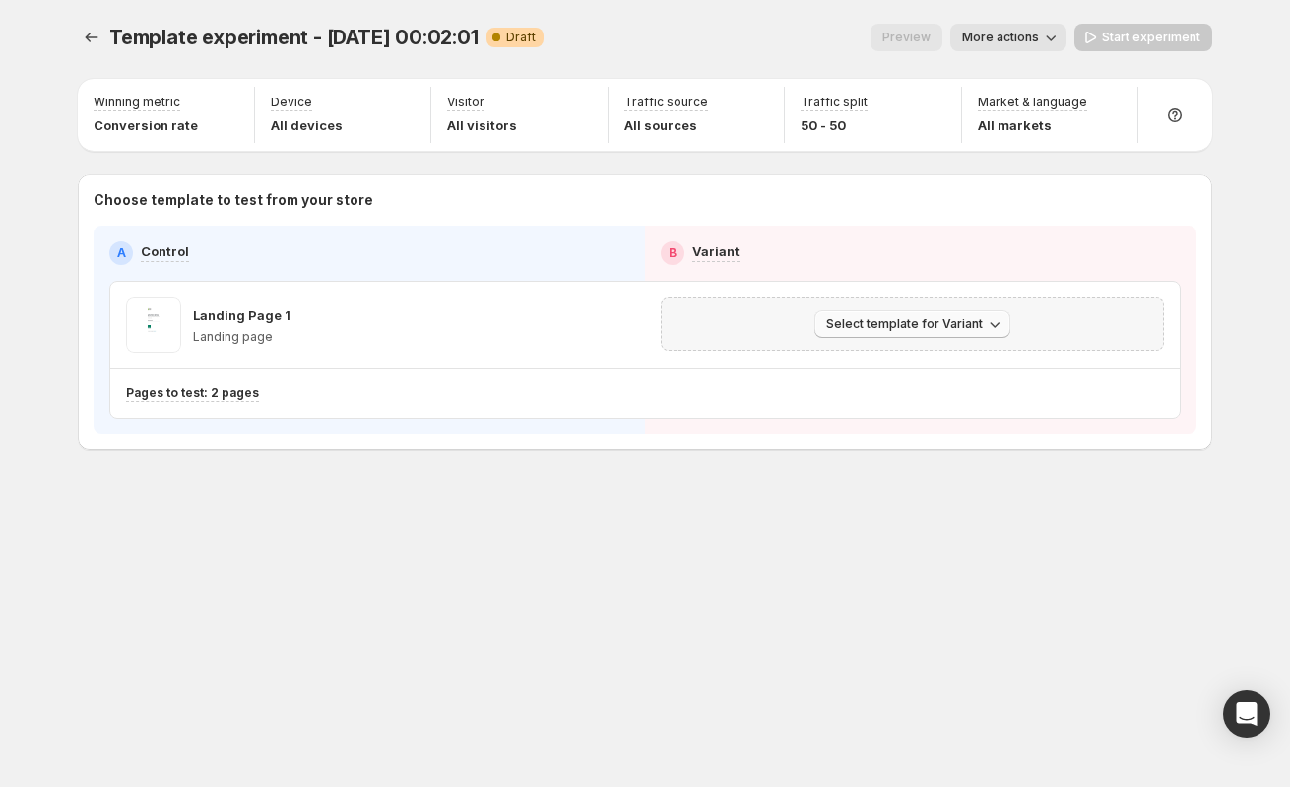
click at [932, 329] on span "Select template for Variant" at bounding box center [904, 324] width 157 height 16
click at [894, 372] on span "Select an existing template" at bounding box center [915, 365] width 201 height 20
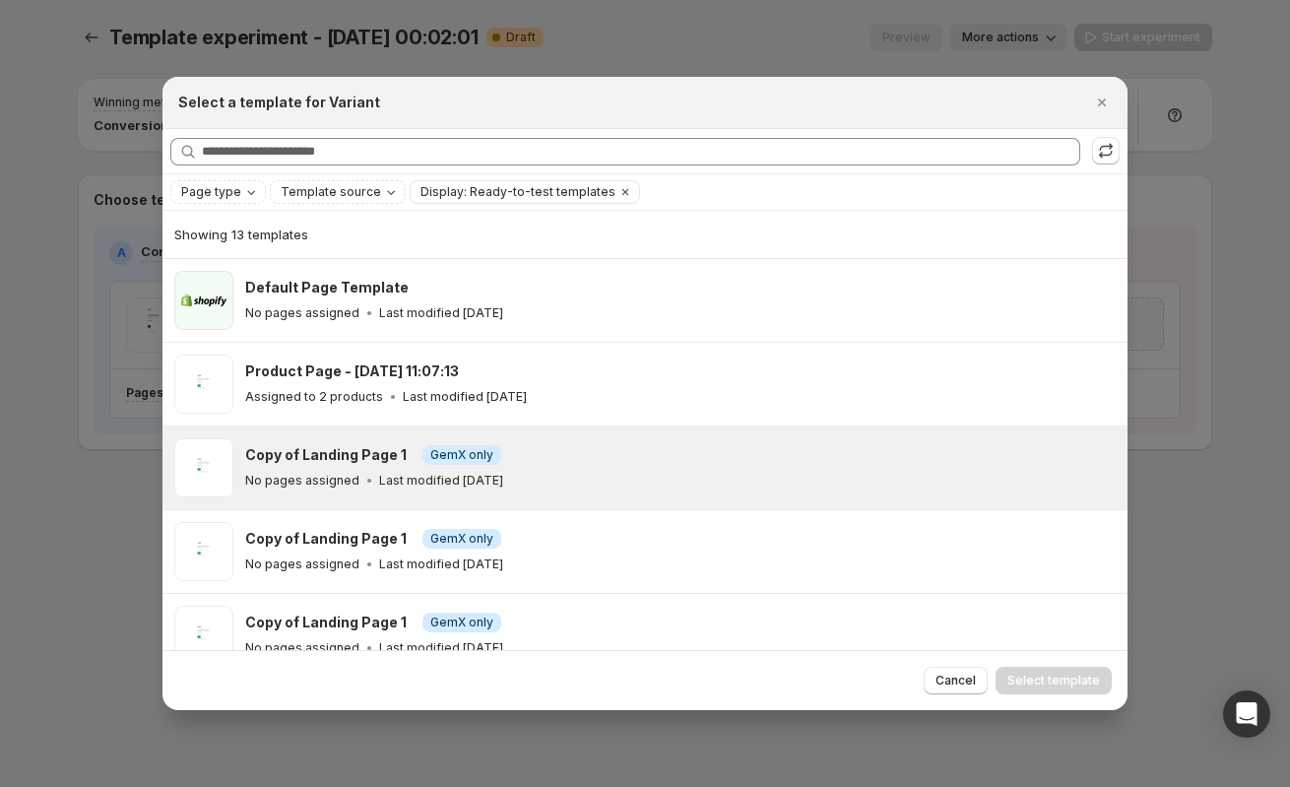
click at [570, 498] on div "Copy of Landing Page 1 Info GemX only No pages assigned Last modified [DATE]" at bounding box center [644, 467] width 965 height 83
click at [1046, 681] on span "Select template" at bounding box center [1053, 680] width 93 height 16
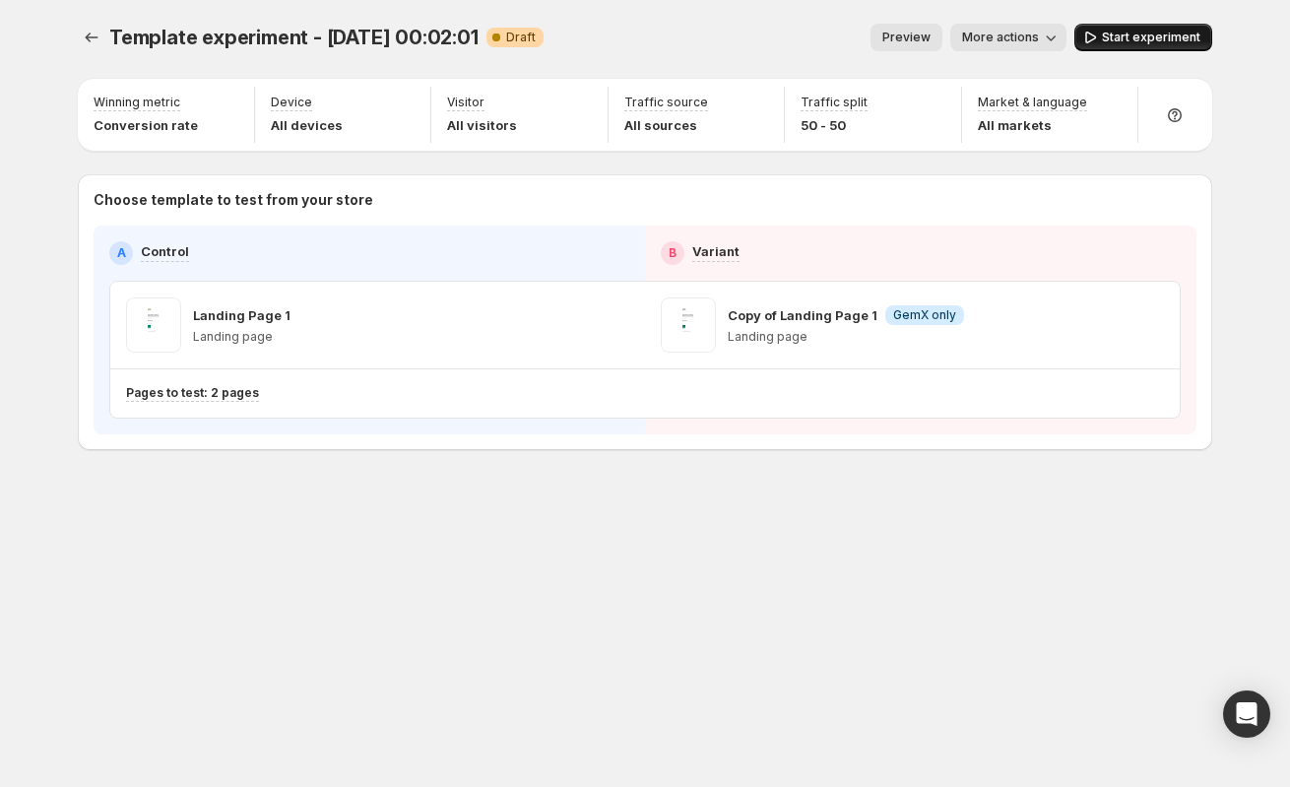
click at [1146, 43] on span "Start experiment" at bounding box center [1151, 38] width 98 height 16
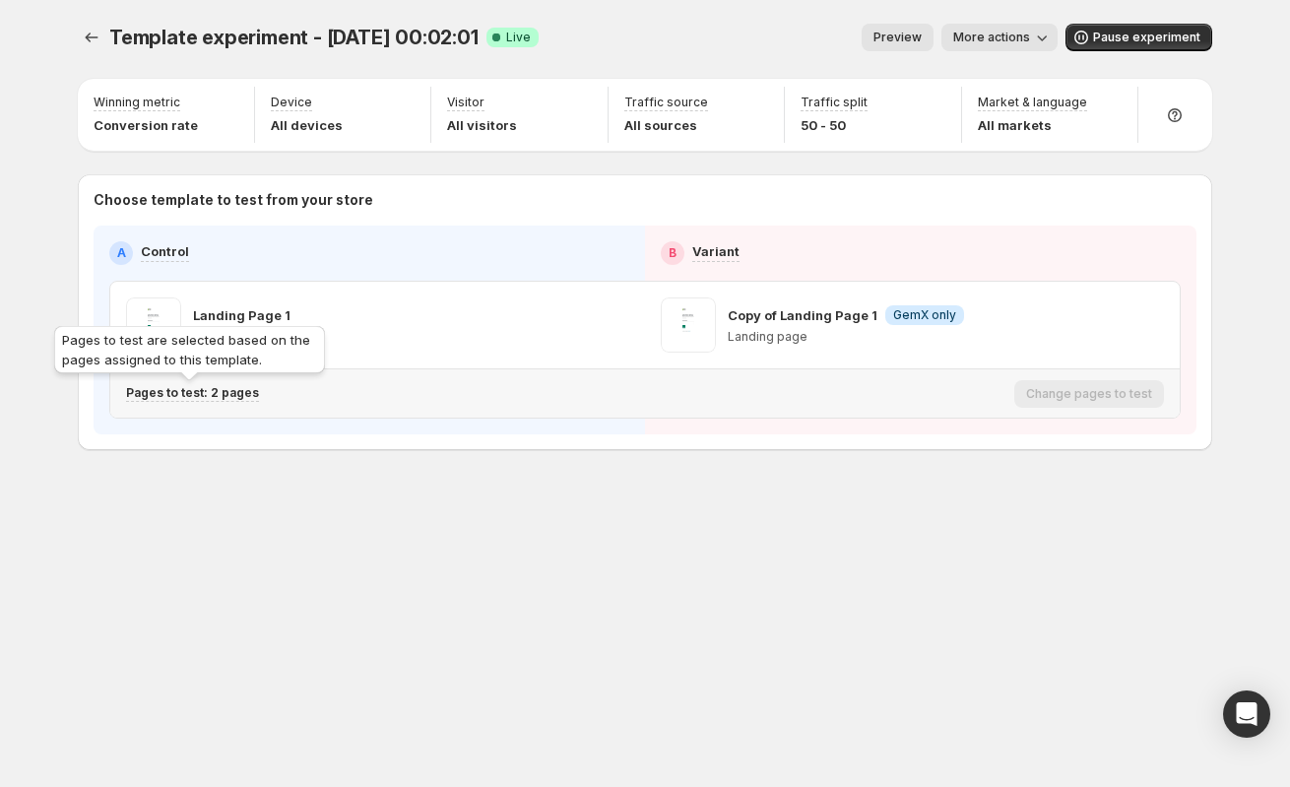
click at [187, 392] on p "Pages to test: 2 pages" at bounding box center [192, 393] width 133 height 16
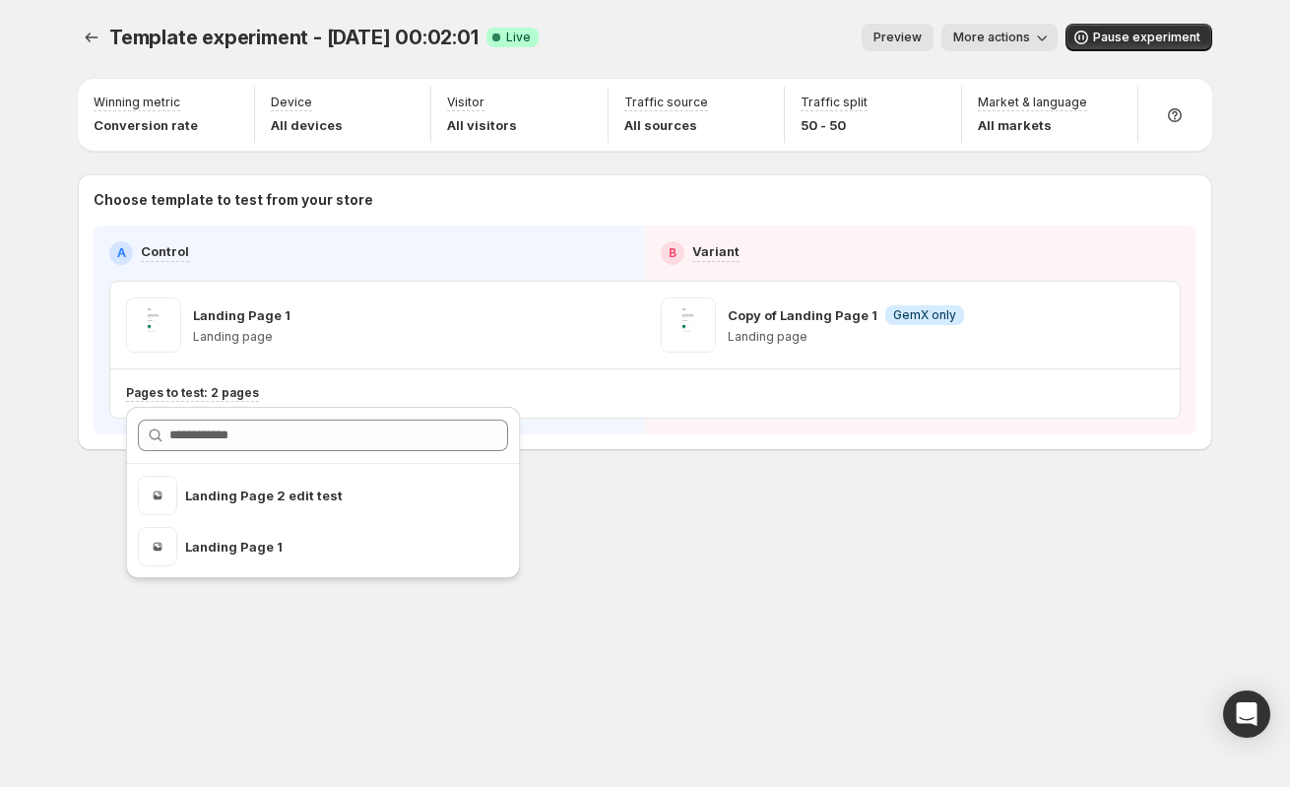
click at [654, 579] on div "Template experiment - Oct 4, 00:02:01. This page is ready Template experiment -…" at bounding box center [644, 393] width 1181 height 787
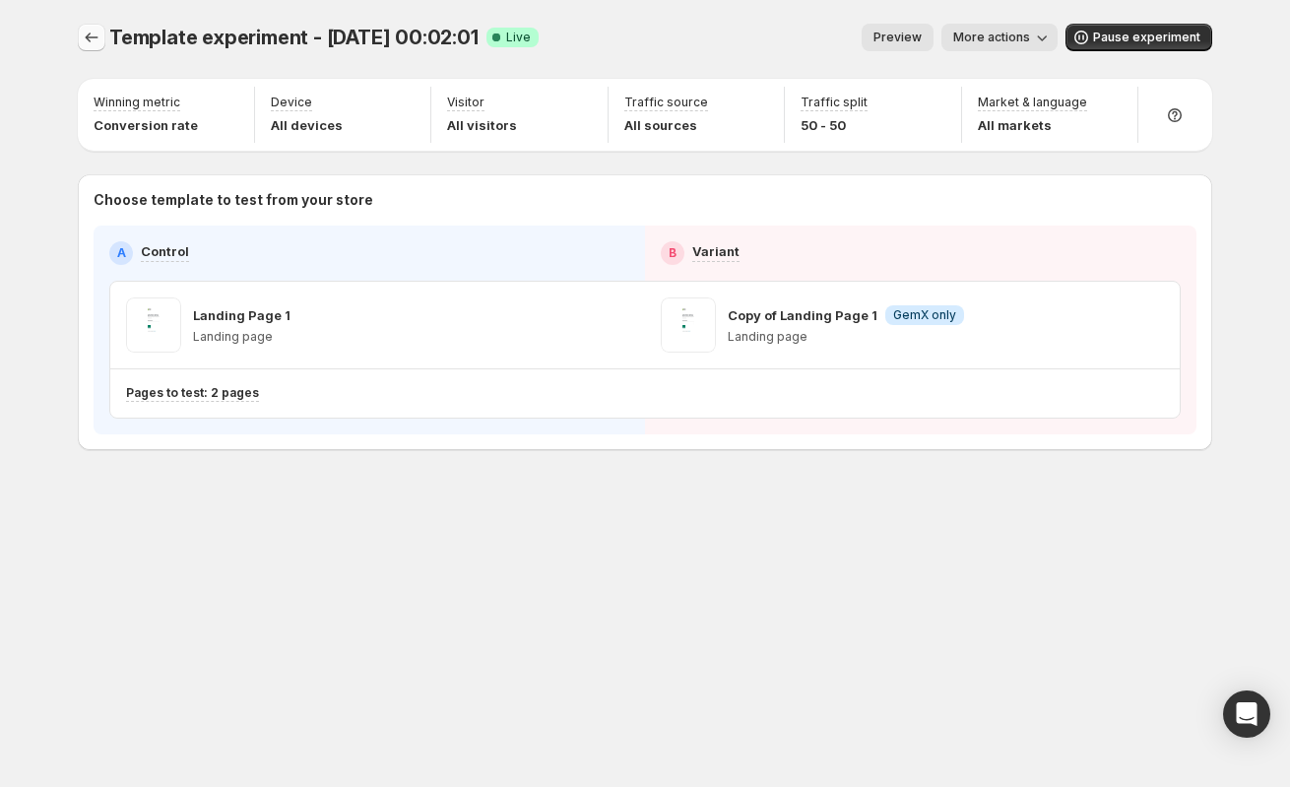
click at [91, 33] on icon "Experiments" at bounding box center [92, 38] width 20 height 20
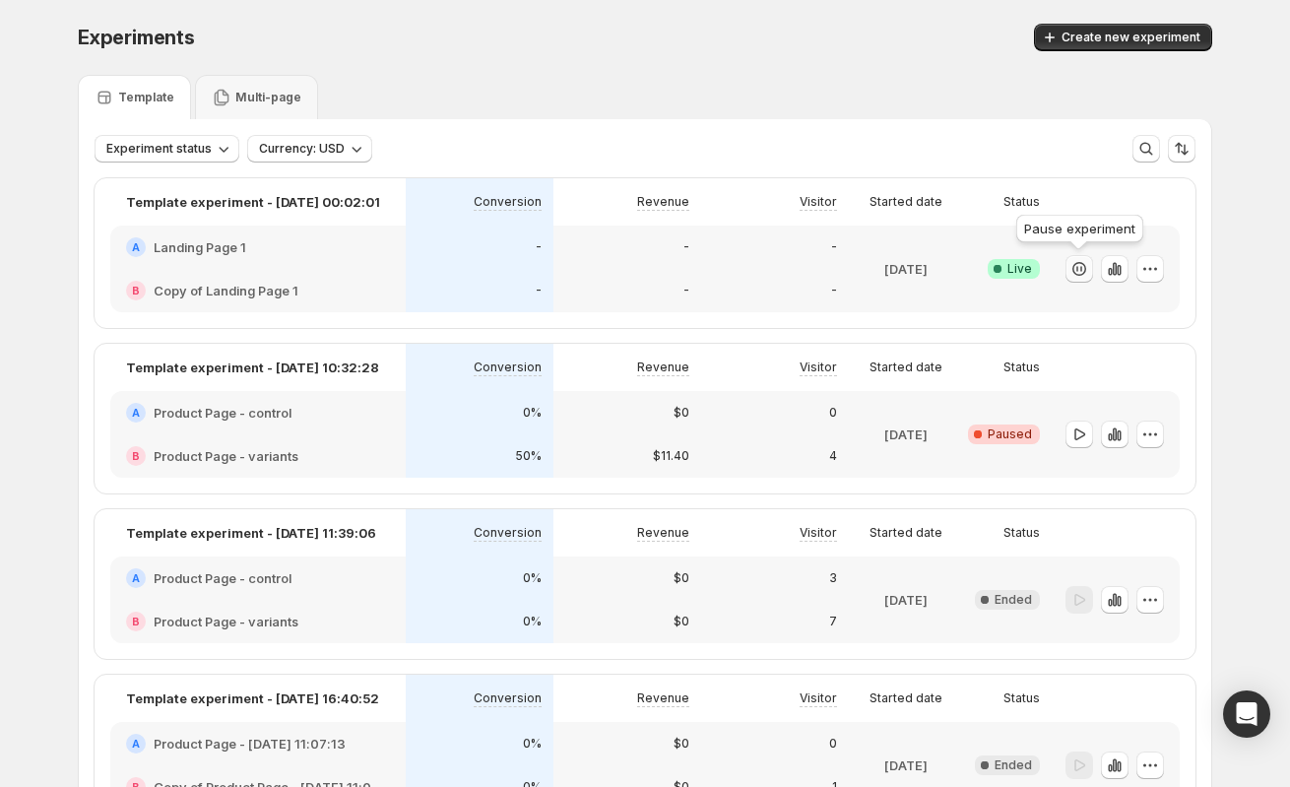
click at [1075, 262] on icon "button" at bounding box center [1079, 269] width 20 height 20
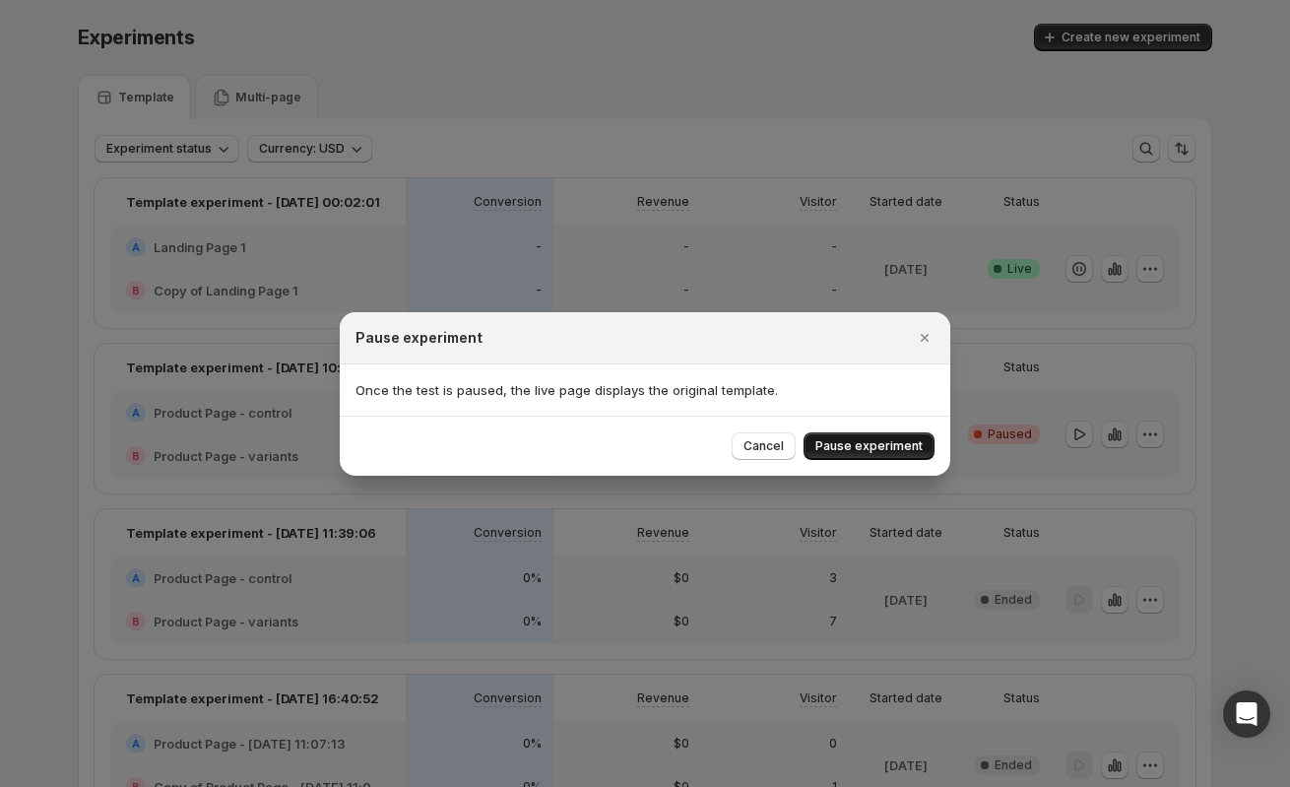
click at [858, 446] on span "Pause experiment" at bounding box center [868, 446] width 107 height 16
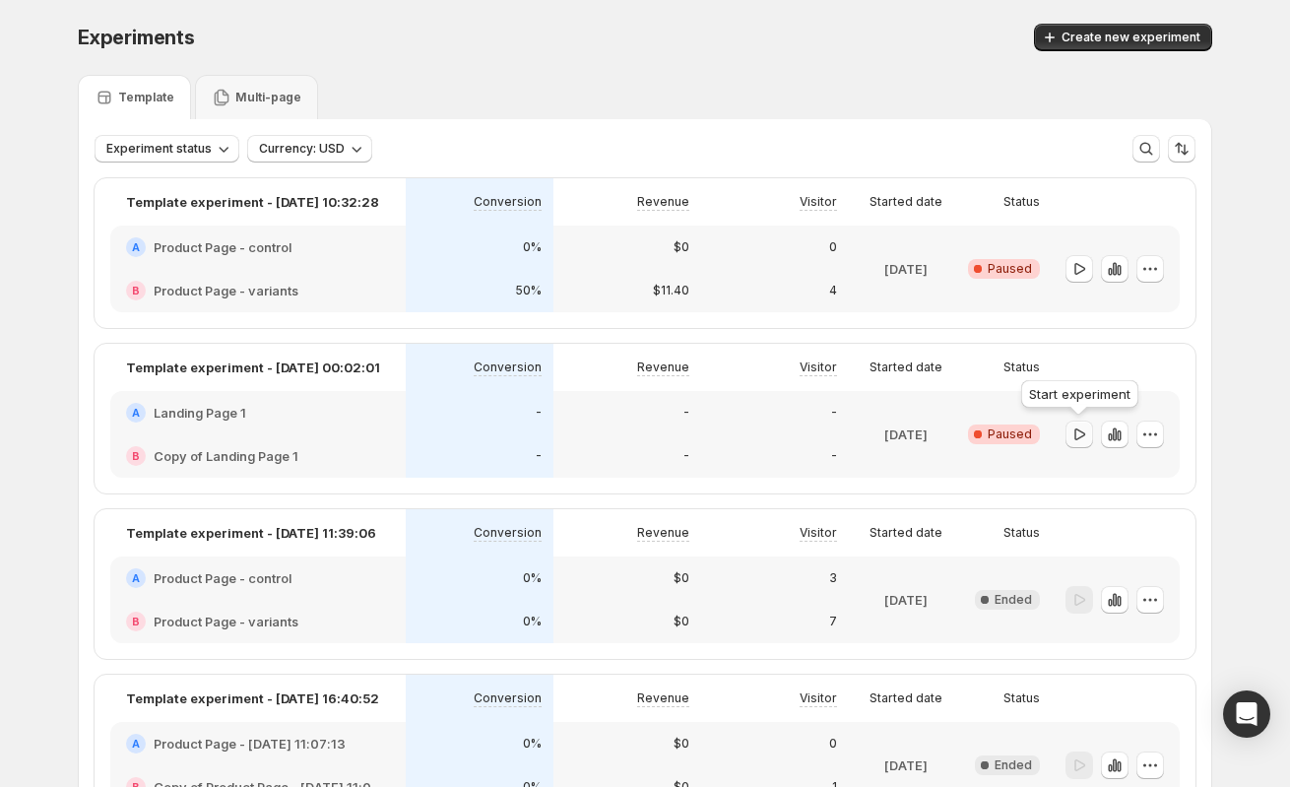
click at [1070, 433] on icon "button" at bounding box center [1079, 434] width 20 height 20
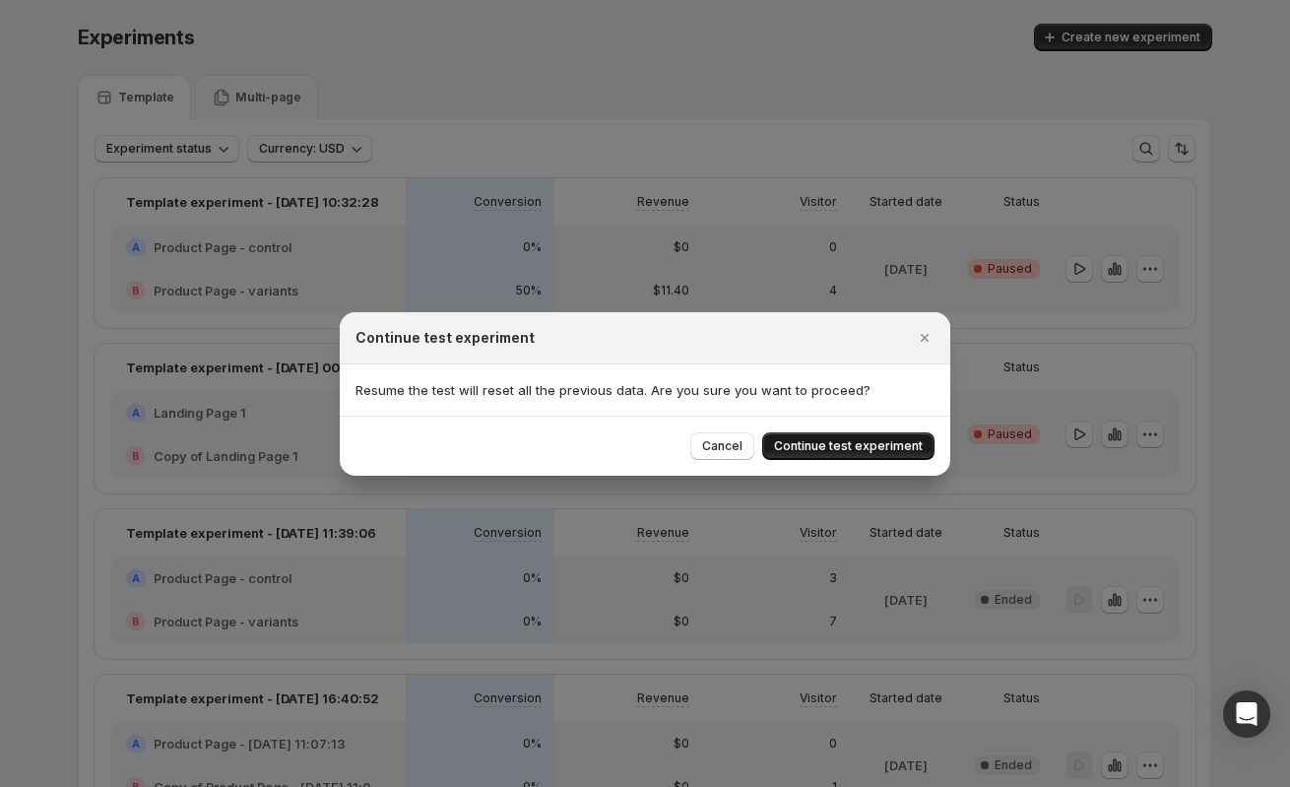
click at [866, 446] on span "Continue test experiment" at bounding box center [848, 446] width 149 height 16
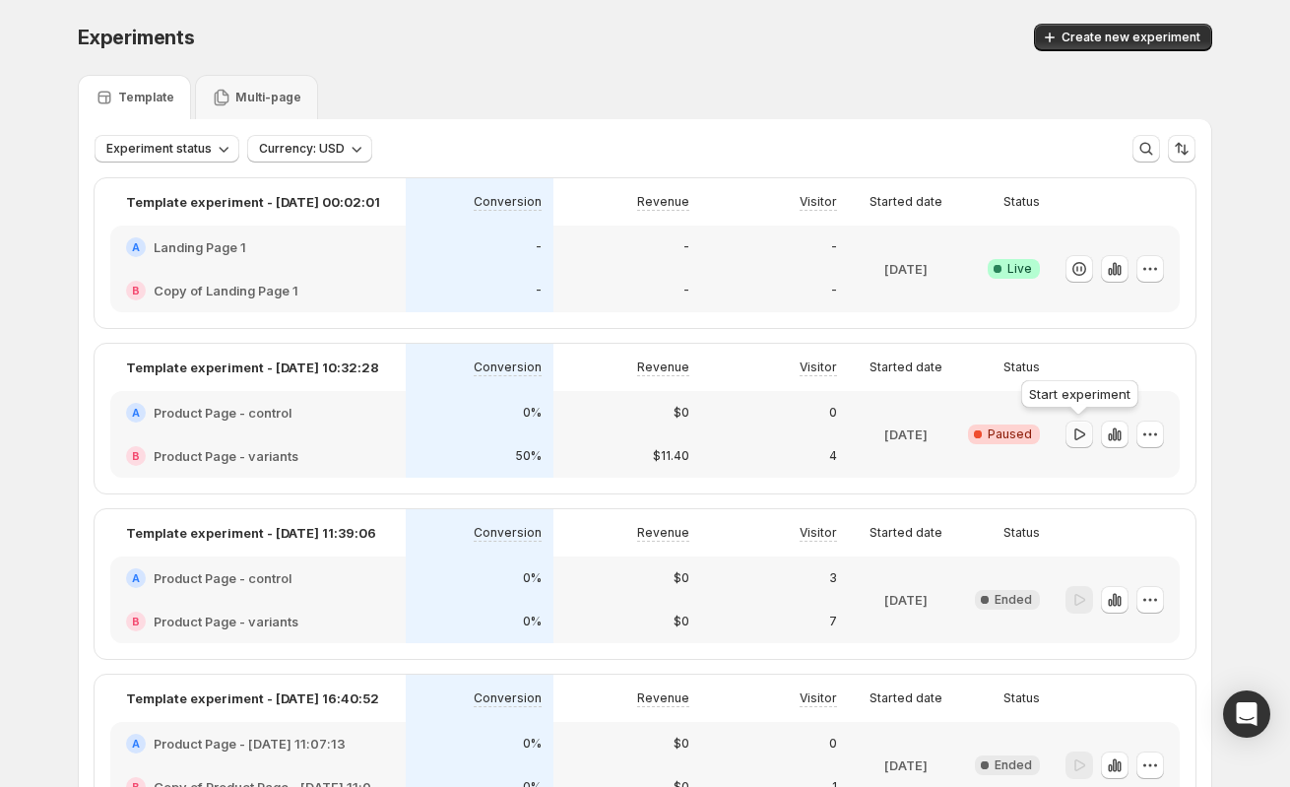
click at [1077, 438] on icon "button" at bounding box center [1079, 433] width 11 height 12
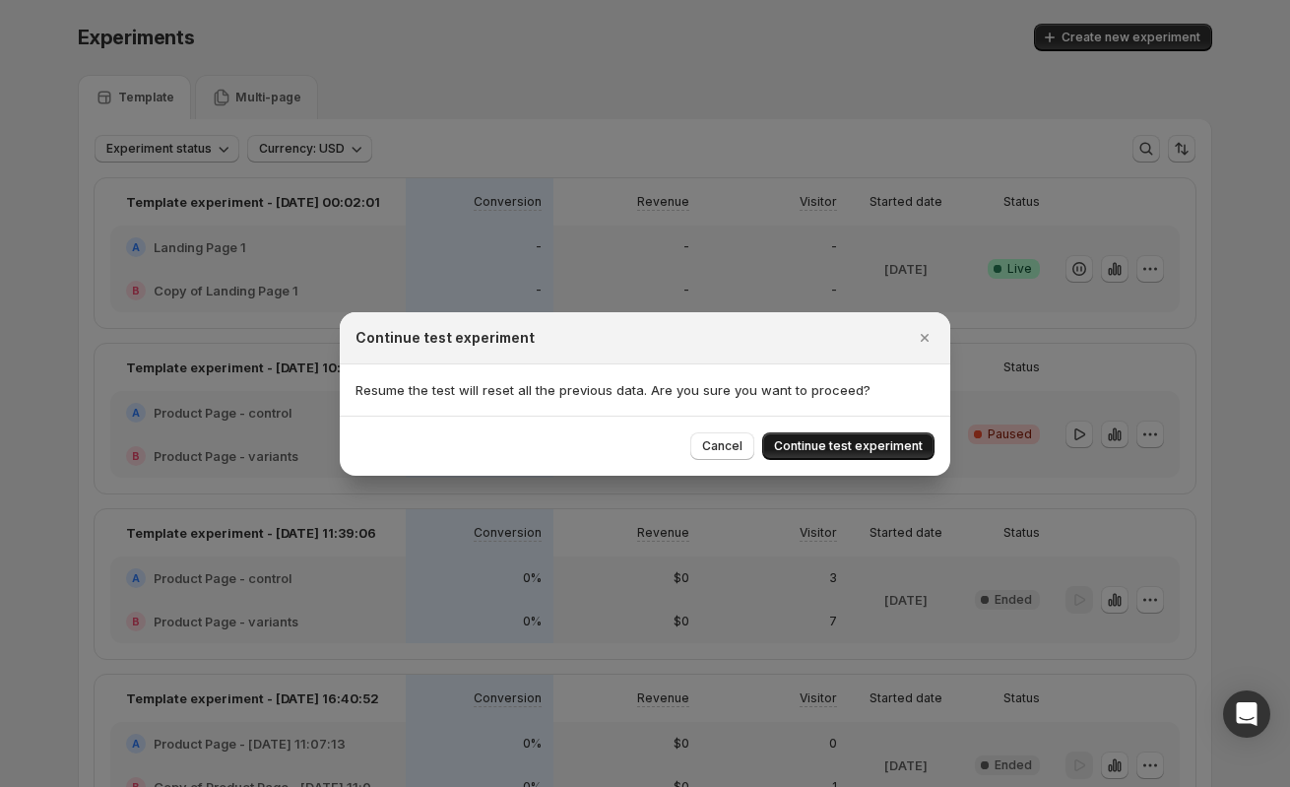
click at [847, 447] on span "Continue test experiment" at bounding box center [848, 446] width 149 height 16
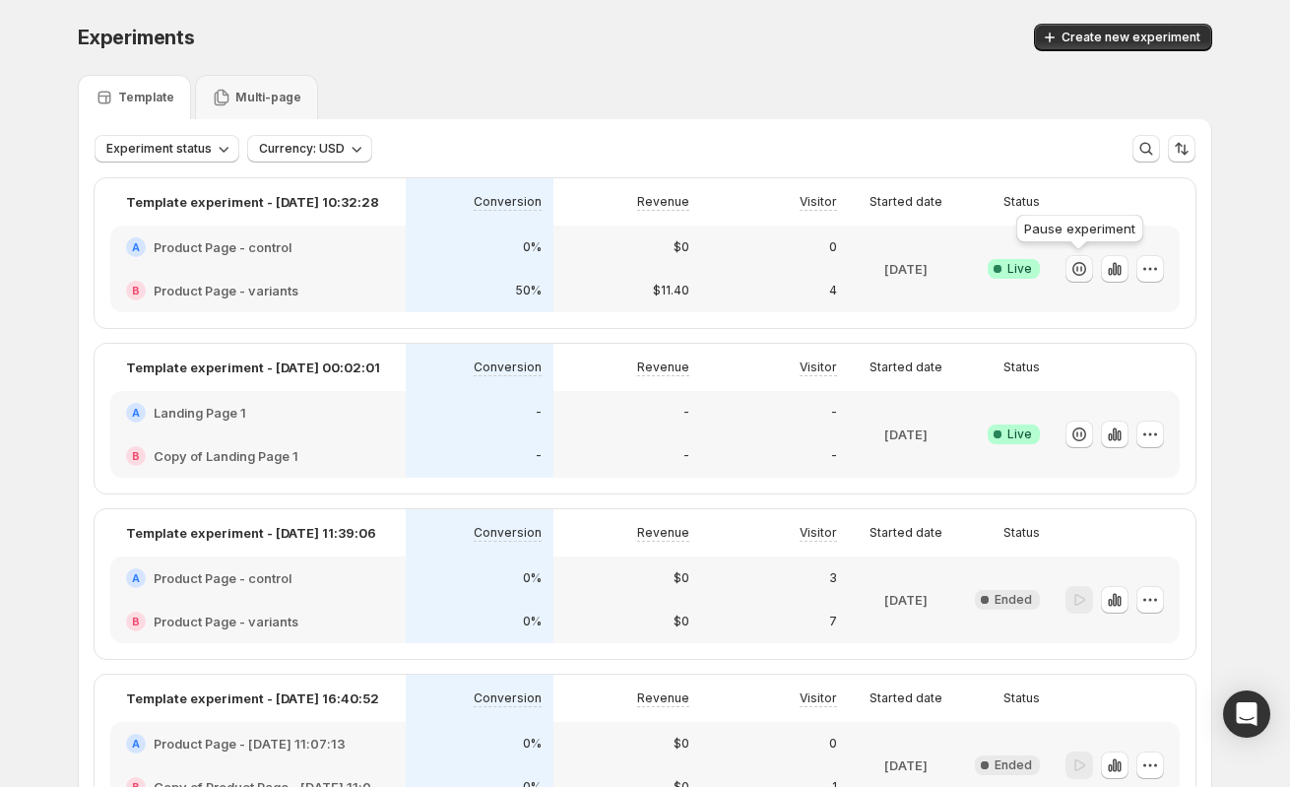
click at [1076, 271] on icon "button" at bounding box center [1079, 269] width 20 height 20
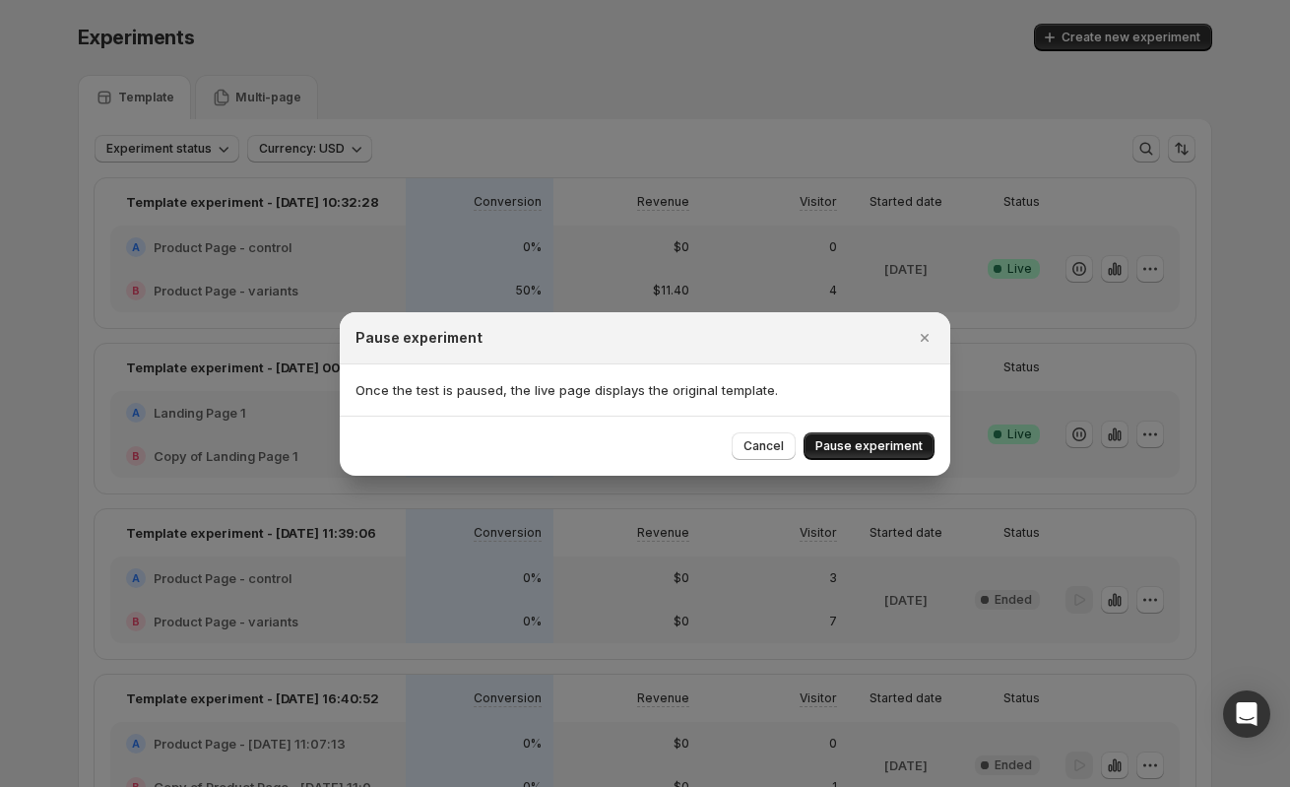
click at [873, 442] on span "Pause experiment" at bounding box center [868, 446] width 107 height 16
